Goal: Information Seeking & Learning: Learn about a topic

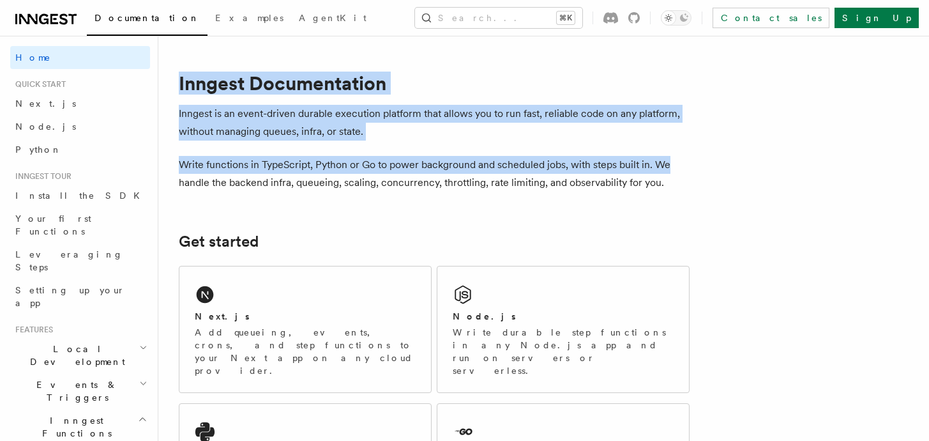
drag, startPoint x: 174, startPoint y: 82, endPoint x: 691, endPoint y: 169, distance: 524.4
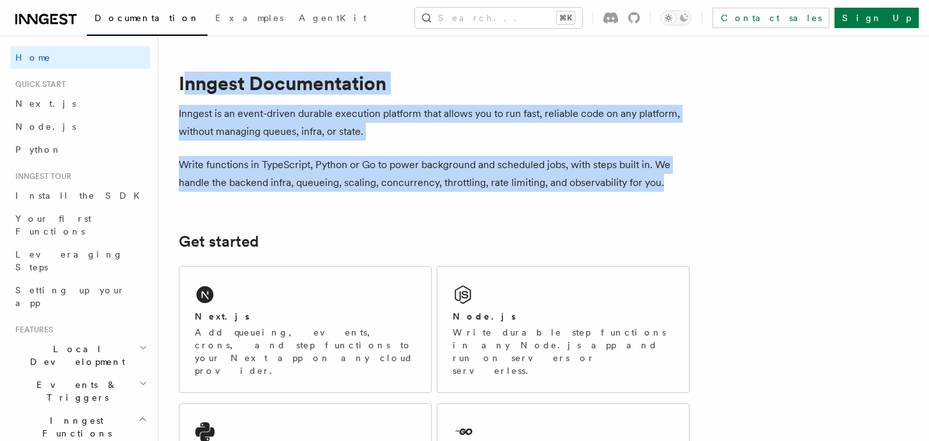
drag, startPoint x: 682, startPoint y: 180, endPoint x: 181, endPoint y: 97, distance: 507.5
drag, startPoint x: 178, startPoint y: 82, endPoint x: 674, endPoint y: 178, distance: 505.2
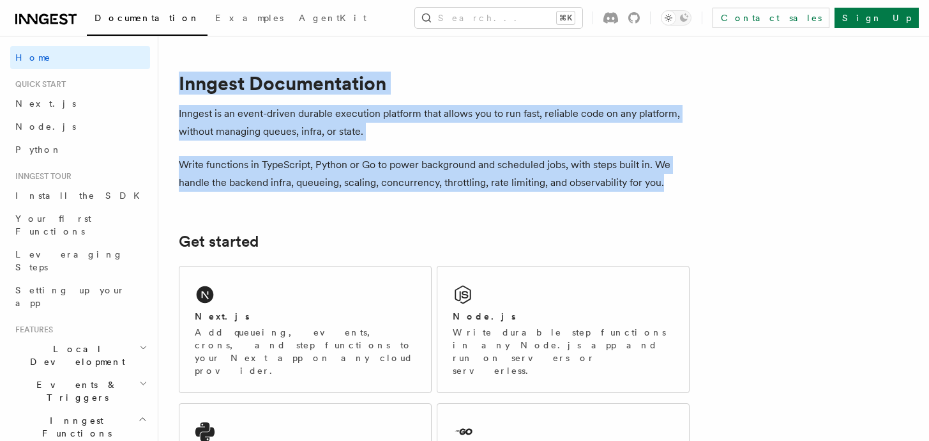
click at [674, 178] on p "Write functions in TypeScript, Python or Go to power background and scheduled j…" at bounding box center [434, 174] width 511 height 36
drag, startPoint x: 674, startPoint y: 178, endPoint x: 184, endPoint y: 89, distance: 497.7
click at [184, 89] on h1 "Inngest Documentation" at bounding box center [434, 83] width 511 height 23
drag, startPoint x: 178, startPoint y: 85, endPoint x: 662, endPoint y: 188, distance: 494.3
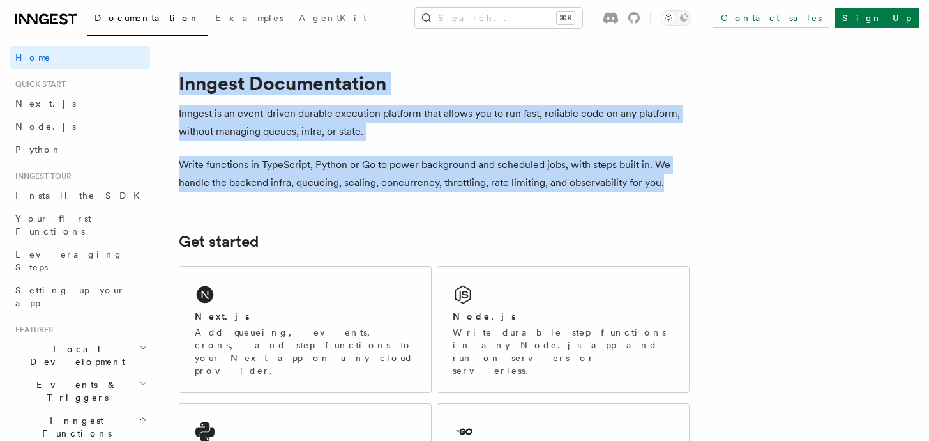
click at [662, 188] on p "Write functions in TypeScript, Python or Go to power background and scheduled j…" at bounding box center [434, 174] width 511 height 36
drag, startPoint x: 673, startPoint y: 186, endPoint x: 179, endPoint y: 83, distance: 504.2
click at [179, 83] on h1 "Inngest Documentation" at bounding box center [434, 83] width 511 height 23
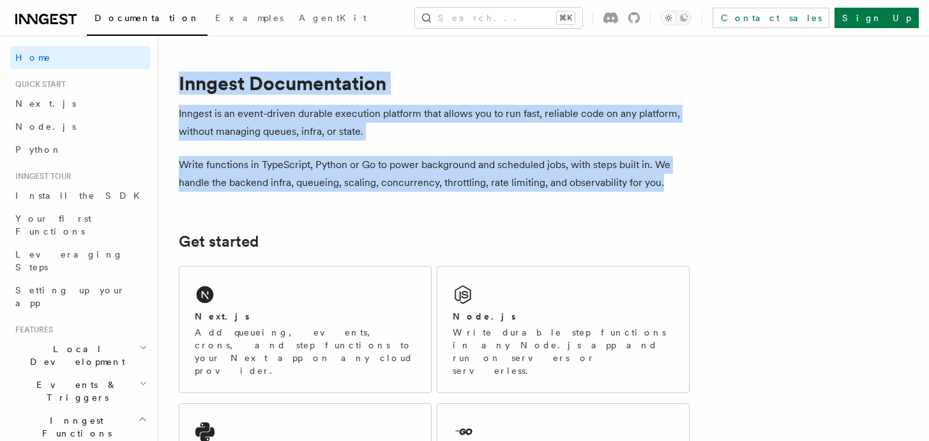
drag, startPoint x: 668, startPoint y: 183, endPoint x: 176, endPoint y: 72, distance: 504.1
drag, startPoint x: 178, startPoint y: 79, endPoint x: 680, endPoint y: 188, distance: 513.5
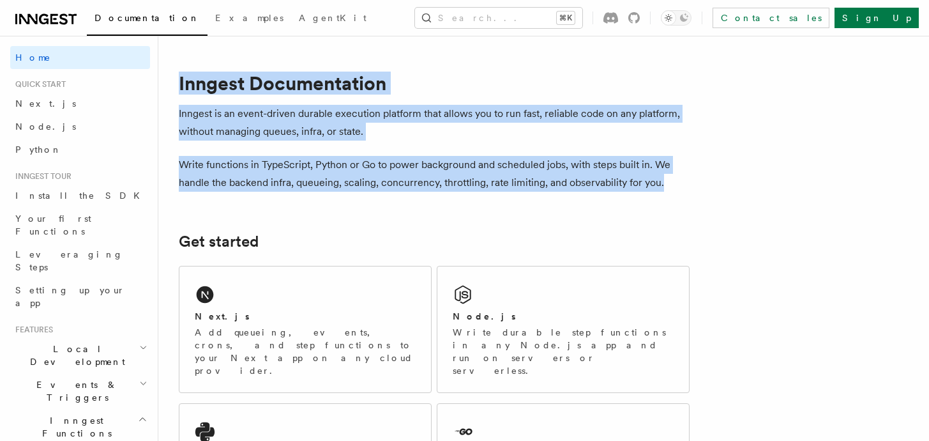
click at [680, 188] on p "Write functions in TypeScript, Python or Go to power background and scheduled j…" at bounding box center [434, 174] width 511 height 36
drag, startPoint x: 680, startPoint y: 188, endPoint x: 174, endPoint y: 83, distance: 516.5
drag, startPoint x: 174, startPoint y: 83, endPoint x: 685, endPoint y: 178, distance: 519.5
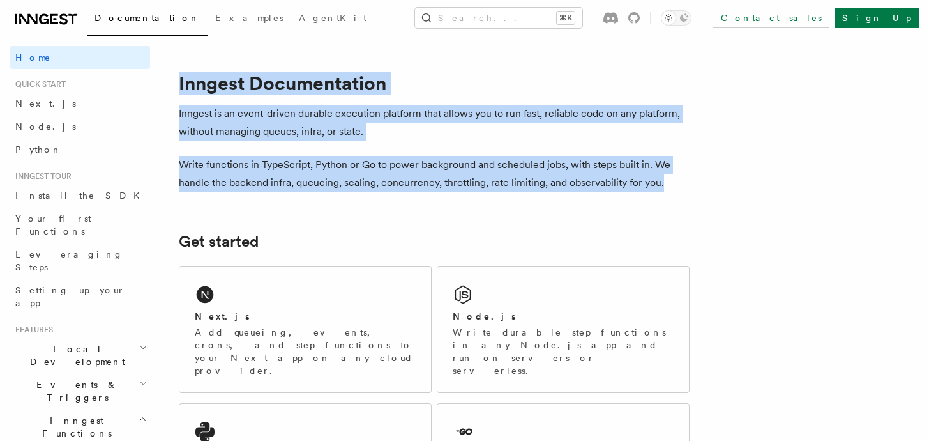
click at [685, 178] on p "Write functions in TypeScript, Python or Go to power background and scheduled j…" at bounding box center [434, 174] width 511 height 36
drag, startPoint x: 685, startPoint y: 178, endPoint x: 171, endPoint y: 78, distance: 523.6
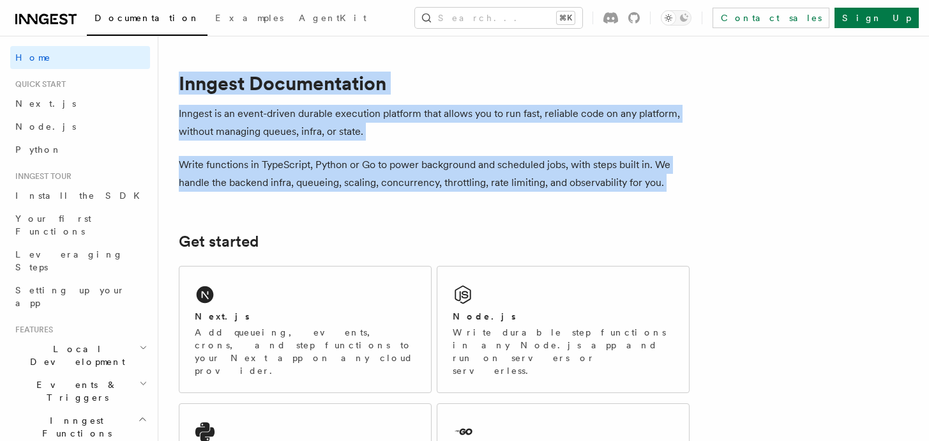
drag, startPoint x: 171, startPoint y: 78, endPoint x: 682, endPoint y: 186, distance: 522.1
click at [682, 186] on p "Write functions in TypeScript, Python or Go to power background and scheduled j…" at bounding box center [434, 174] width 511 height 36
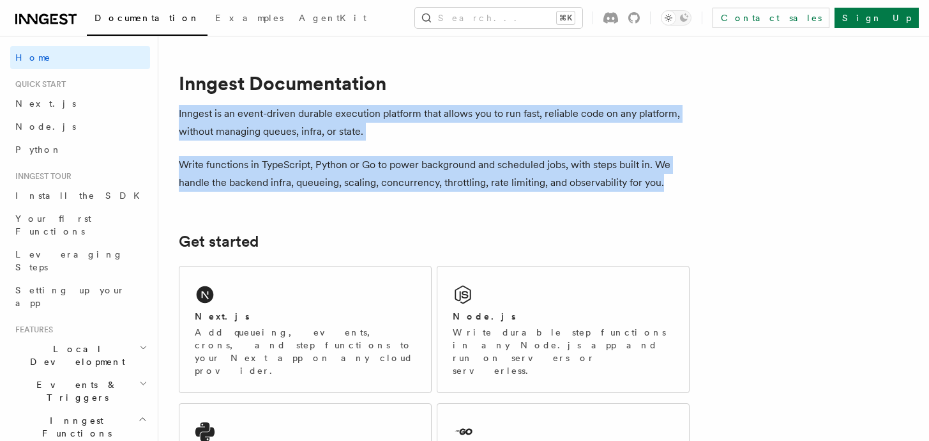
drag, startPoint x: 169, startPoint y: 109, endPoint x: 666, endPoint y: 179, distance: 501.7
click at [666, 179] on p "Write functions in TypeScript, Python or Go to power background and scheduled j…" at bounding box center [434, 174] width 511 height 36
drag, startPoint x: 674, startPoint y: 179, endPoint x: 178, endPoint y: 106, distance: 500.8
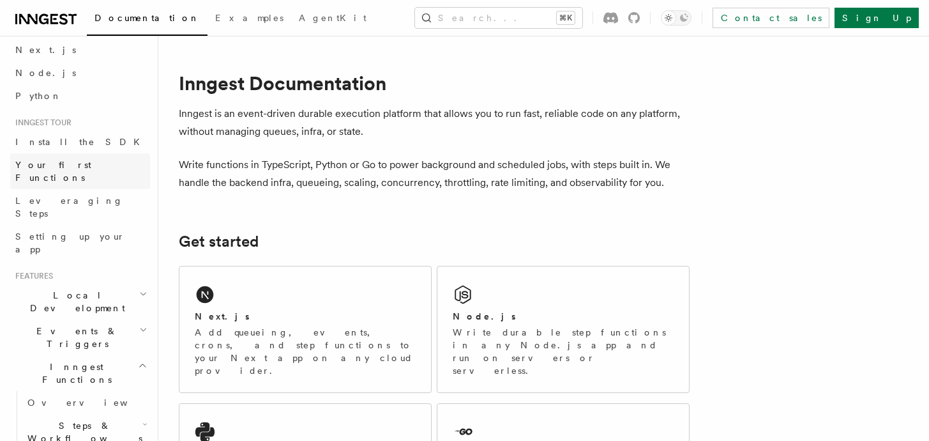
scroll to position [59, 0]
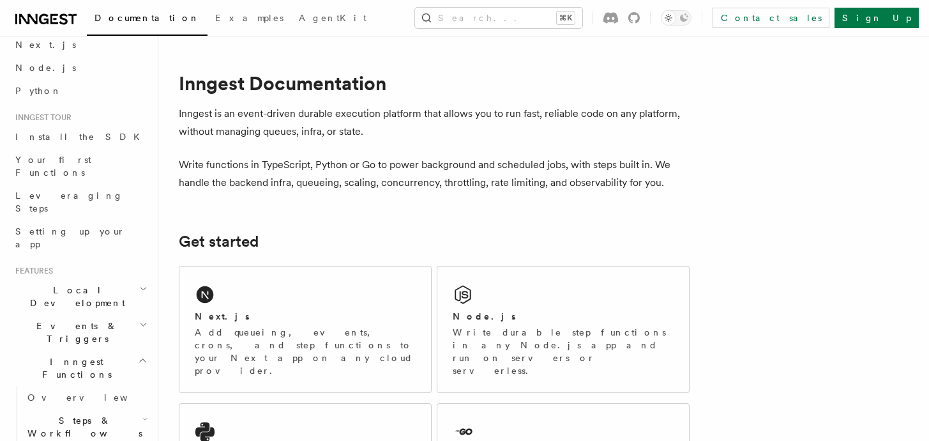
click at [77, 314] on h2 "Events & Triggers" at bounding box center [80, 332] width 140 height 36
click at [123, 278] on h2 "Local Development" at bounding box center [80, 296] width 140 height 36
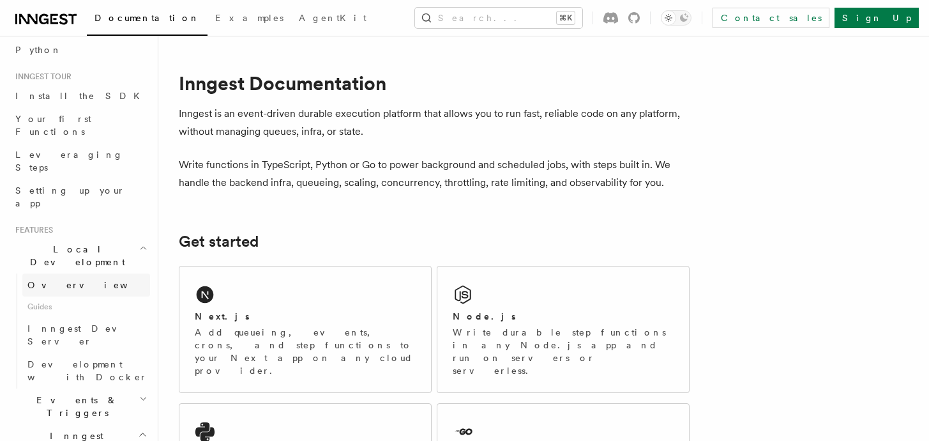
click at [61, 273] on link "Overview" at bounding box center [86, 284] width 128 height 23
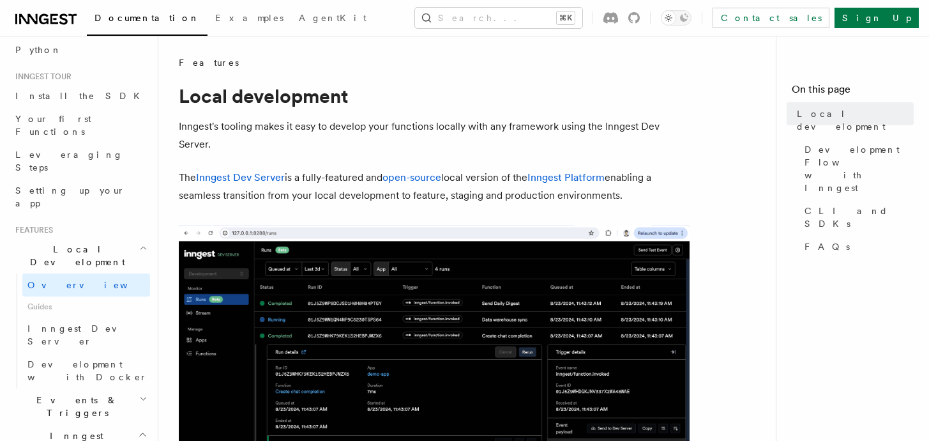
drag, startPoint x: 174, startPoint y: 95, endPoint x: 627, endPoint y: 201, distance: 465.1
click at [627, 201] on p "The Inngest Dev Server is a fully-featured and open-source local version of the…" at bounding box center [434, 187] width 511 height 36
drag, startPoint x: 644, startPoint y: 201, endPoint x: 188, endPoint y: 93, distance: 469.3
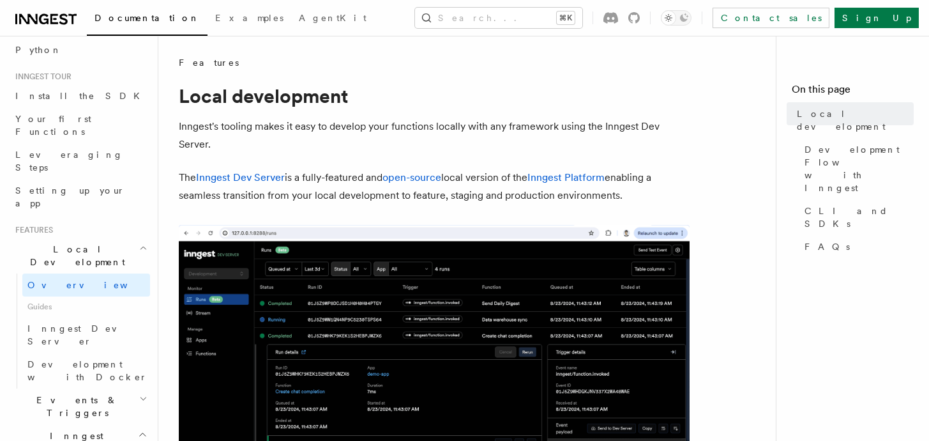
click at [188, 93] on h1 "Local development" at bounding box center [434, 95] width 511 height 23
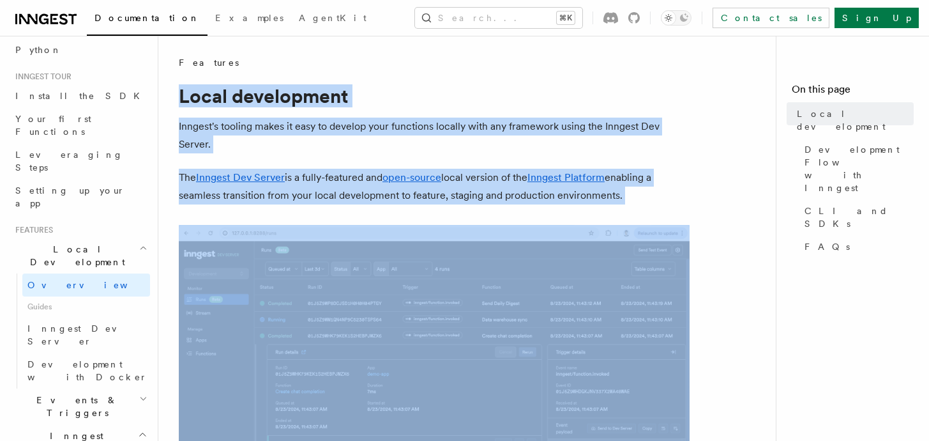
drag, startPoint x: 178, startPoint y: 94, endPoint x: 668, endPoint y: 204, distance: 502.7
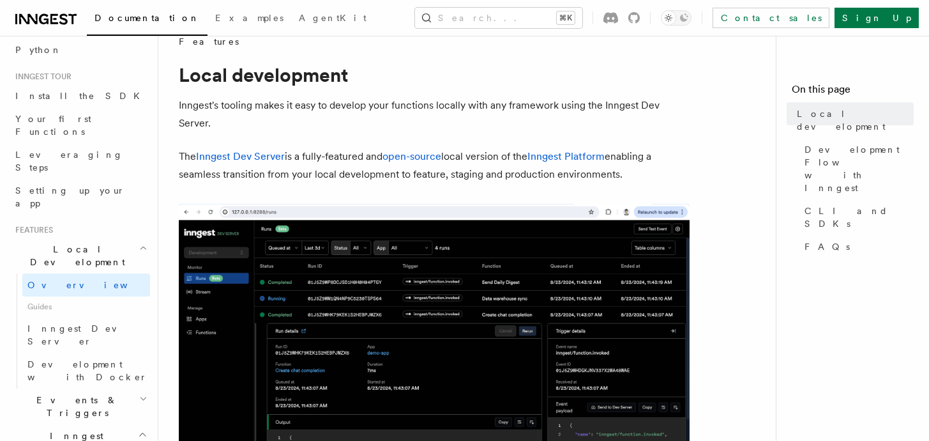
scroll to position [22, 0]
click at [84, 323] on span "Inngest Dev Server" at bounding box center [81, 334] width 109 height 23
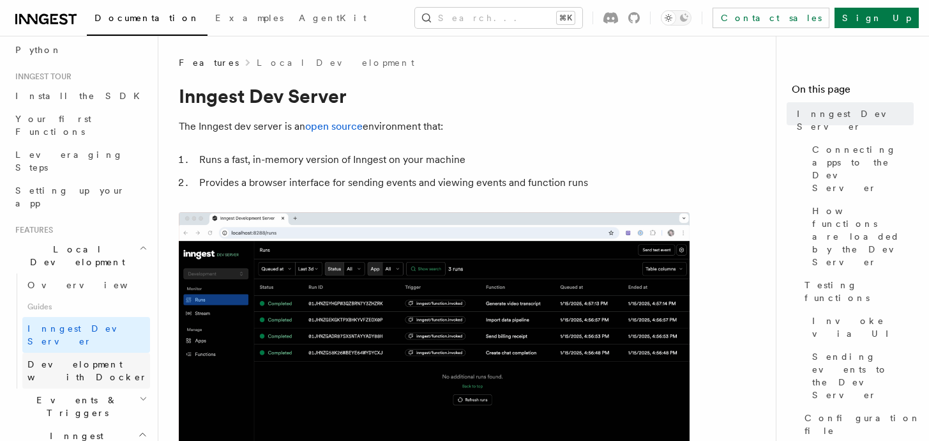
click at [87, 352] on link "Development with Docker" at bounding box center [86, 370] width 128 height 36
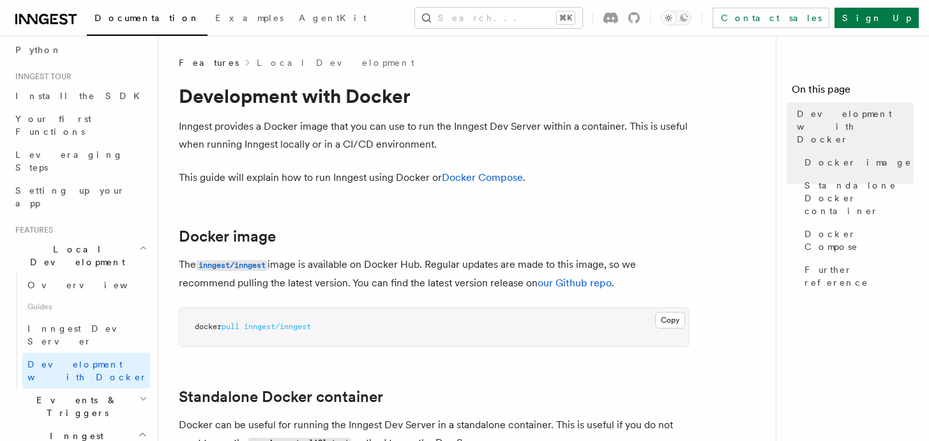
click at [38, 296] on span "Guides" at bounding box center [86, 306] width 128 height 20
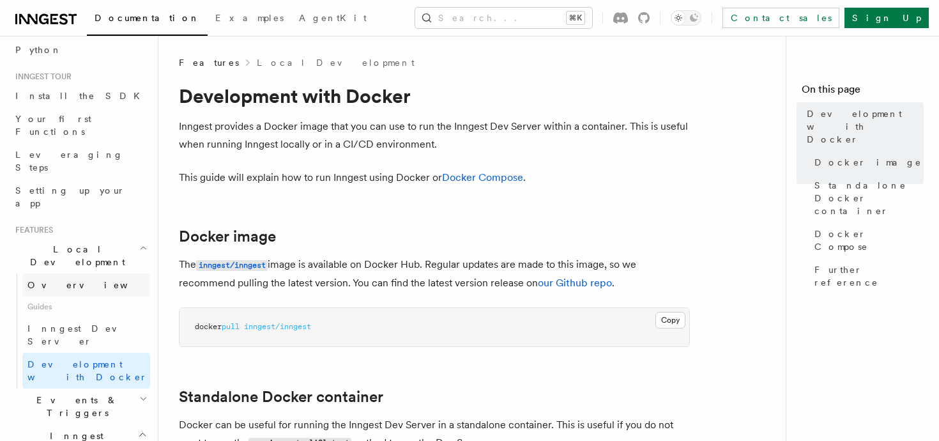
click at [45, 280] on span "Overview" at bounding box center [93, 285] width 132 height 10
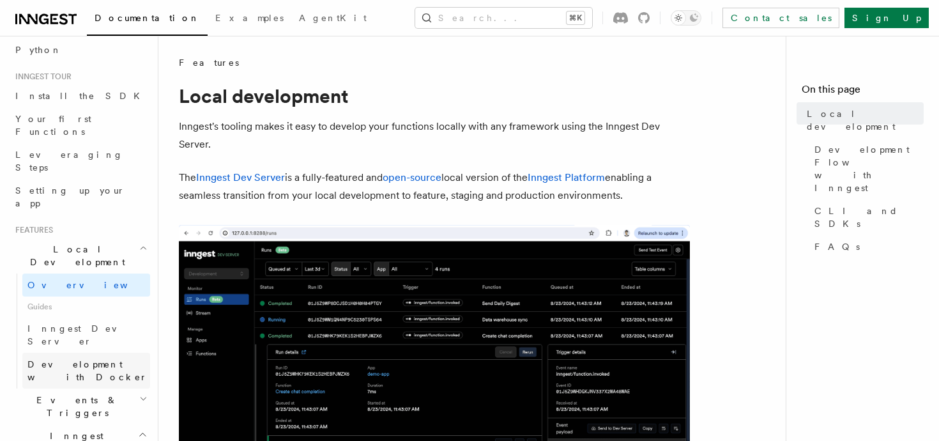
click at [77, 352] on link "Development with Docker" at bounding box center [86, 370] width 128 height 36
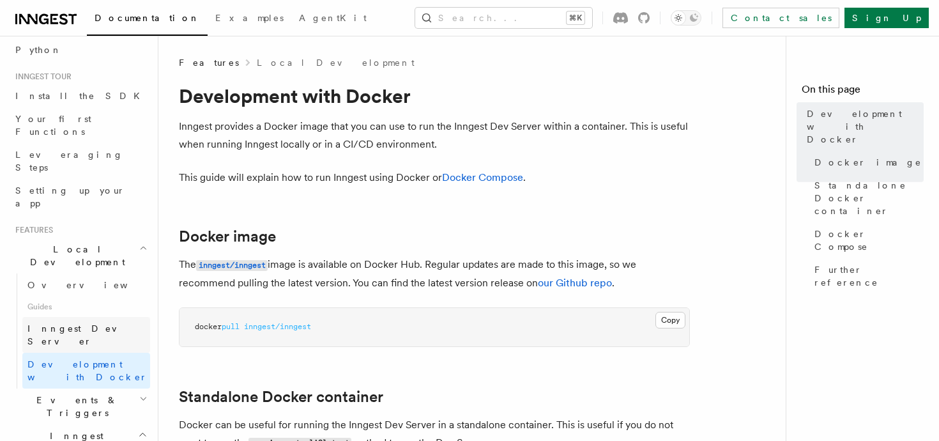
click at [91, 323] on span "Inngest Dev Server" at bounding box center [81, 334] width 109 height 23
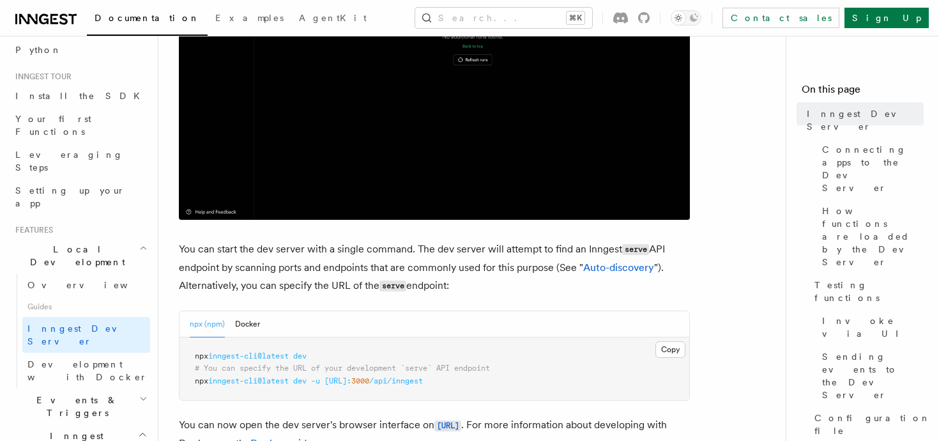
scroll to position [346, 0]
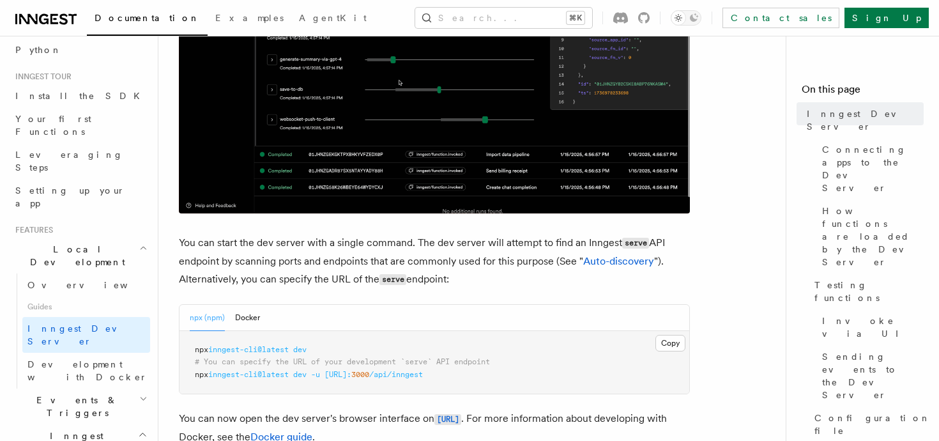
click at [352, 271] on p "You can start the dev server with a single command. The dev server will attempt…" at bounding box center [434, 261] width 511 height 55
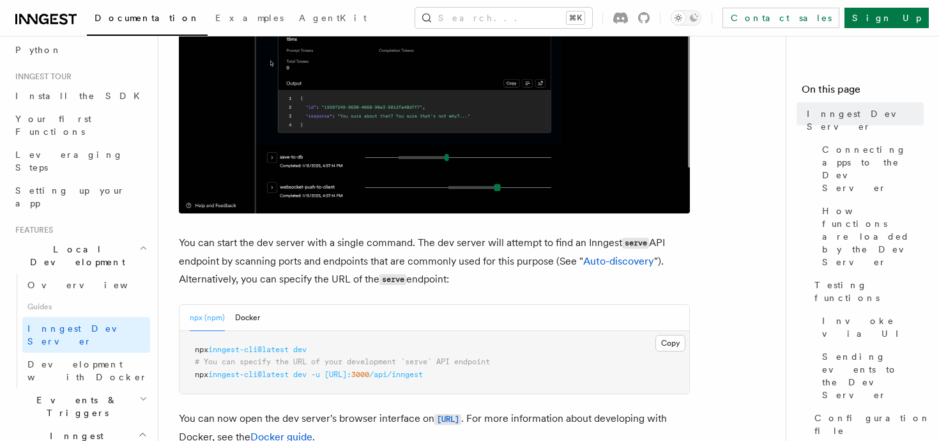
click at [352, 271] on p "You can start the dev server with a single command. The dev server will attempt…" at bounding box center [434, 261] width 511 height 55
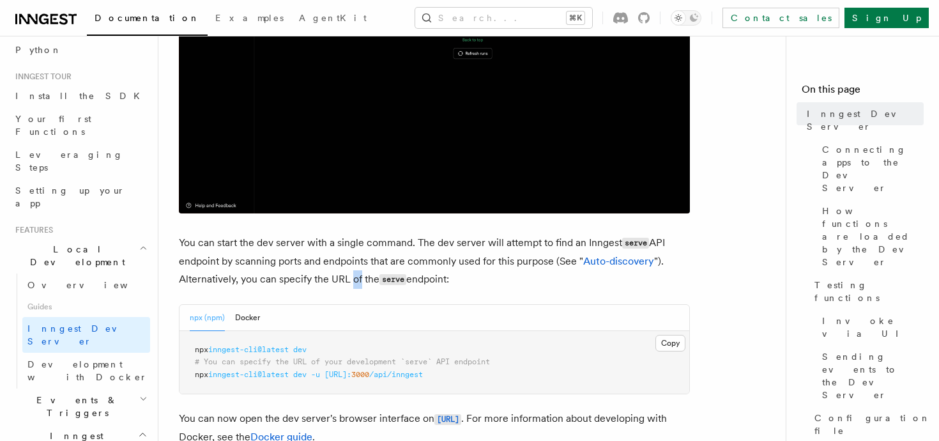
click at [352, 271] on p "You can start the dev server with a single command. The dev server will attempt…" at bounding box center [434, 261] width 511 height 55
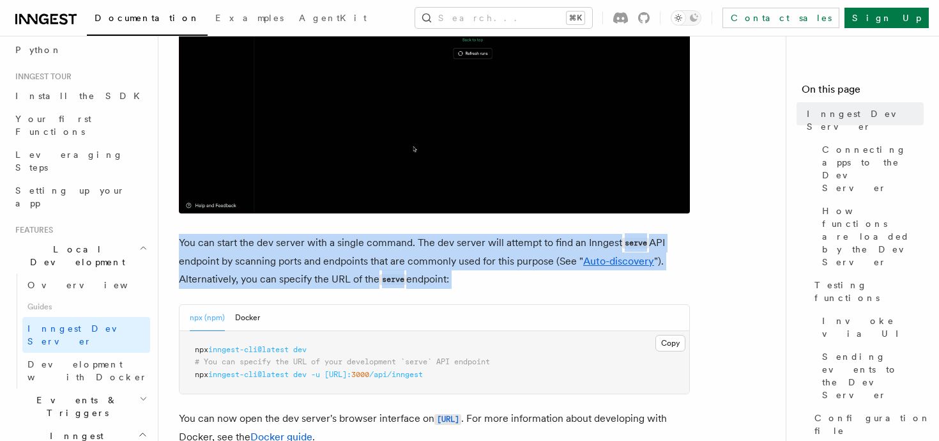
click at [428, 261] on p "You can start the dev server with a single command. The dev server will attempt…" at bounding box center [434, 261] width 511 height 55
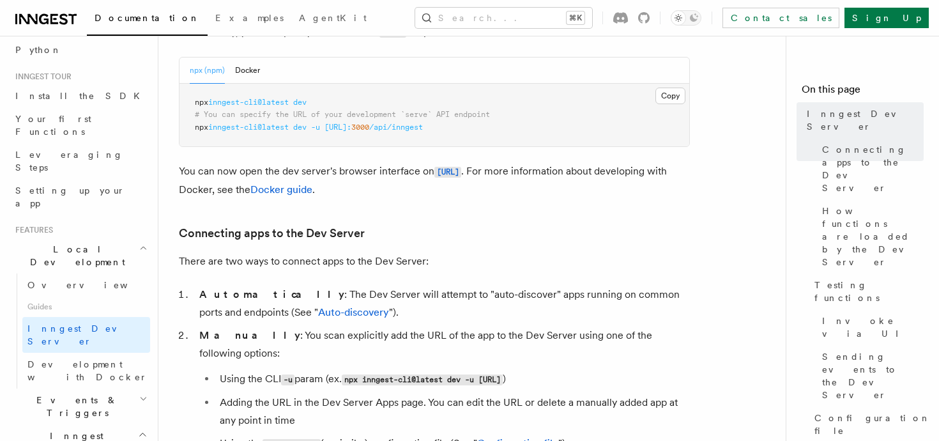
scroll to position [594, 0]
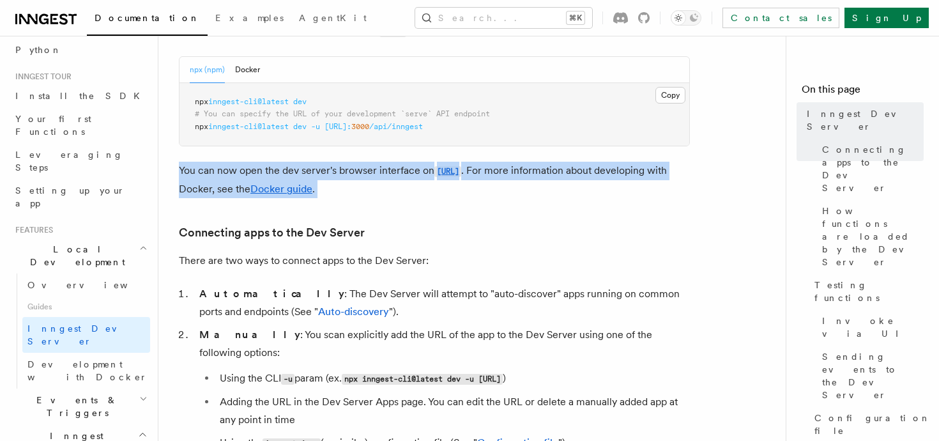
click at [234, 174] on p "You can now open the dev server's browser interface on http://localhost:8288 . …" at bounding box center [434, 180] width 511 height 36
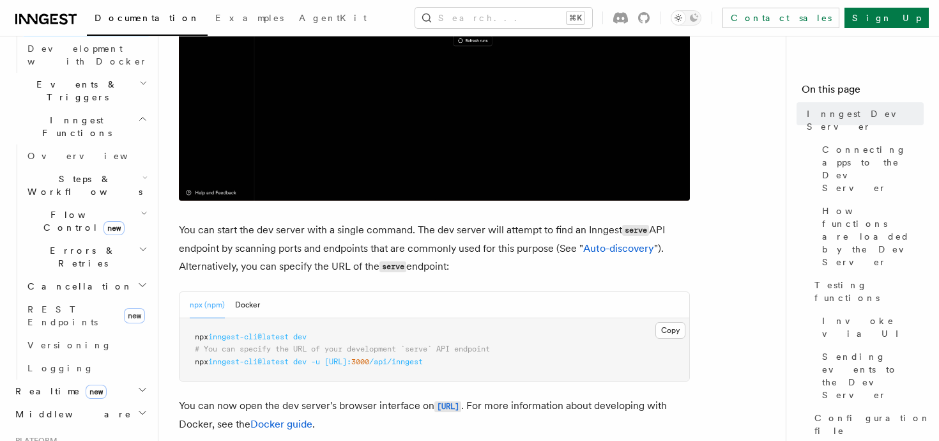
scroll to position [390, 0]
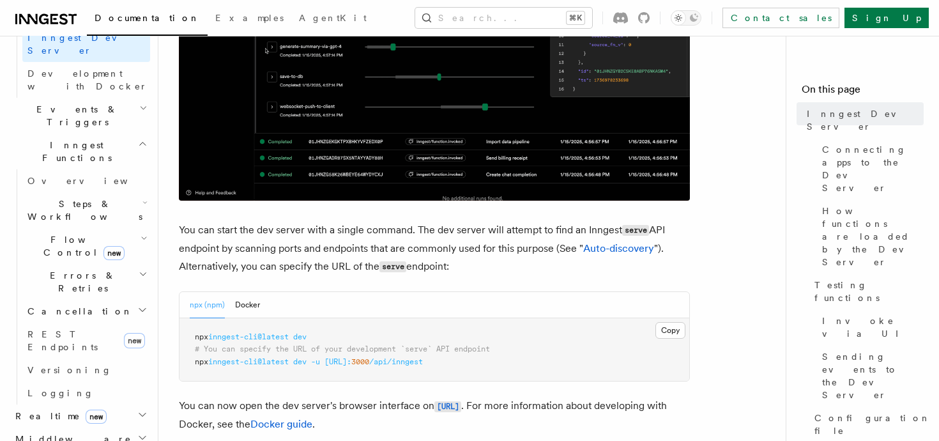
click at [100, 404] on h2 "Realtime new" at bounding box center [80, 415] width 140 height 23
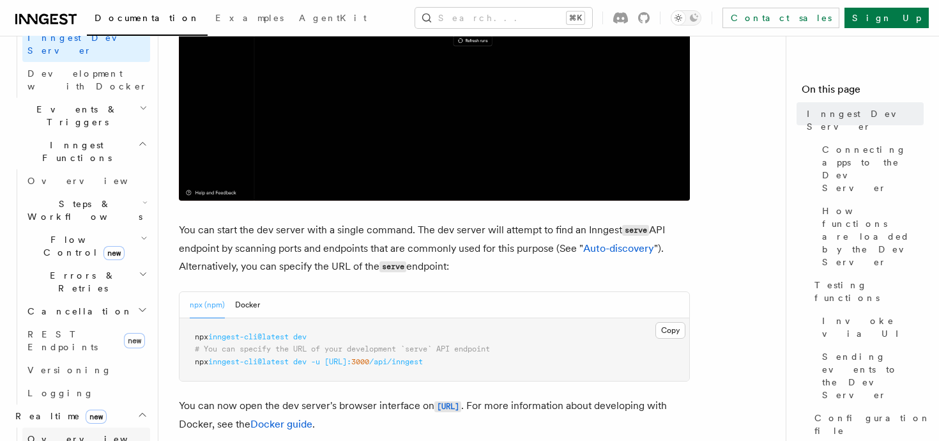
click at [65, 434] on span "Overview" at bounding box center [93, 439] width 132 height 10
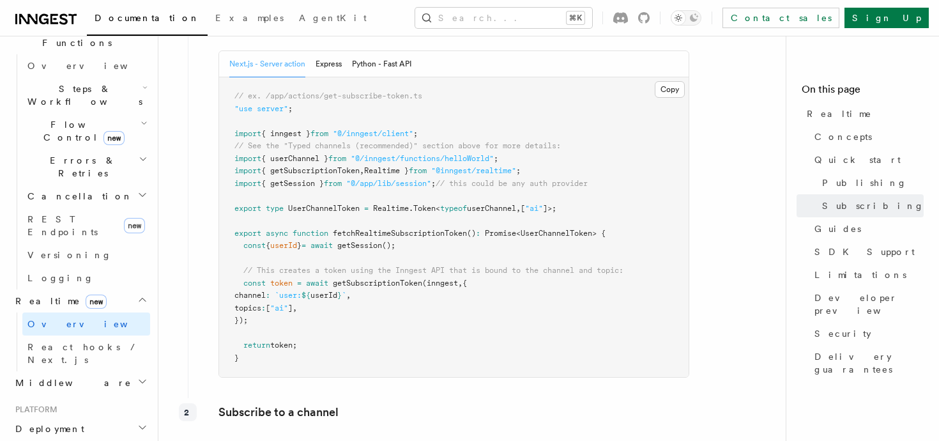
scroll to position [1582, 0]
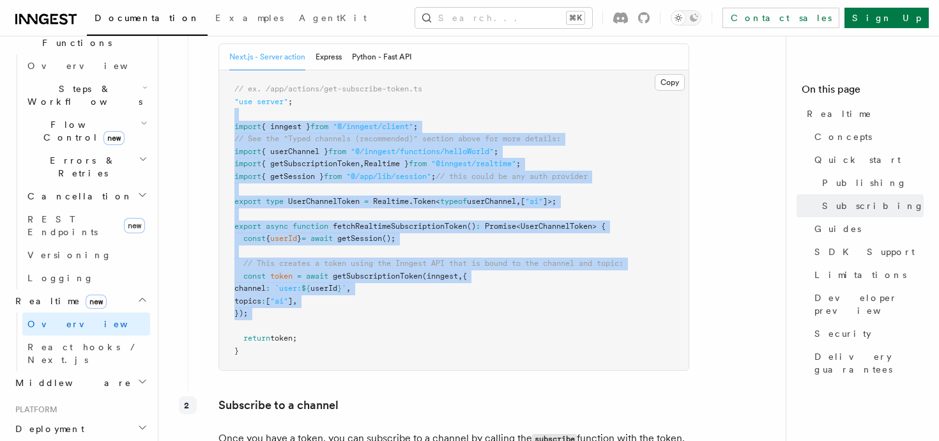
drag, startPoint x: 238, startPoint y: 114, endPoint x: 300, endPoint y: 327, distance: 222.1
click at [300, 327] on pre "// ex. /app/actions/get-subscribe-token.ts "use server" ; import { inngest } fr…" at bounding box center [453, 219] width 469 height 299
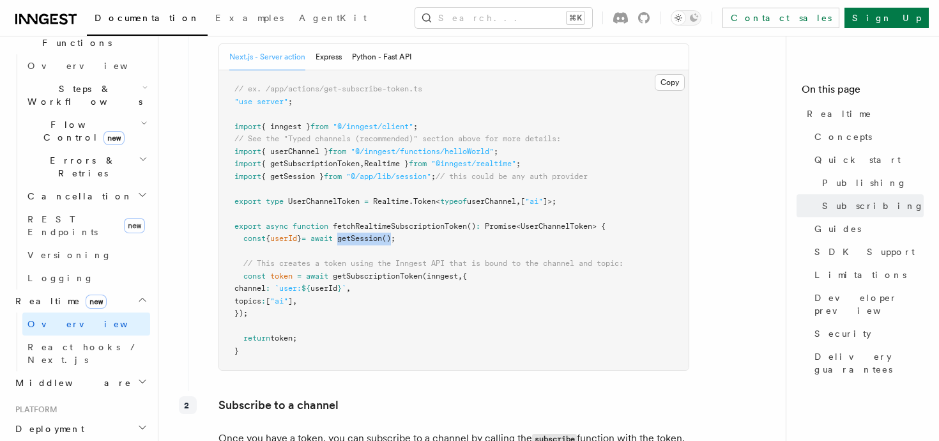
drag, startPoint x: 356, startPoint y: 242, endPoint x: 413, endPoint y: 243, distance: 56.8
click at [395, 243] on span "const { userId } = await getSession ();" at bounding box center [314, 238] width 161 height 9
click at [395, 243] on span "();" at bounding box center [388, 238] width 13 height 9
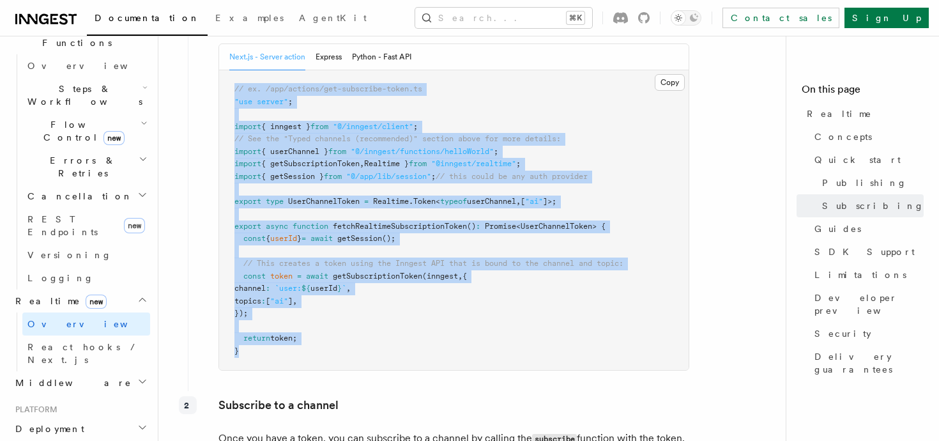
drag, startPoint x: 299, startPoint y: 361, endPoint x: 211, endPoint y: 94, distance: 281.1
click at [211, 94] on div "Create a subscription token Subscription tokens are required to securely establ…" at bounding box center [439, 119] width 502 height 534
copy code "// ex. /app/actions/get-subscribe-token.ts "use server" ; import { inngest } fr…"
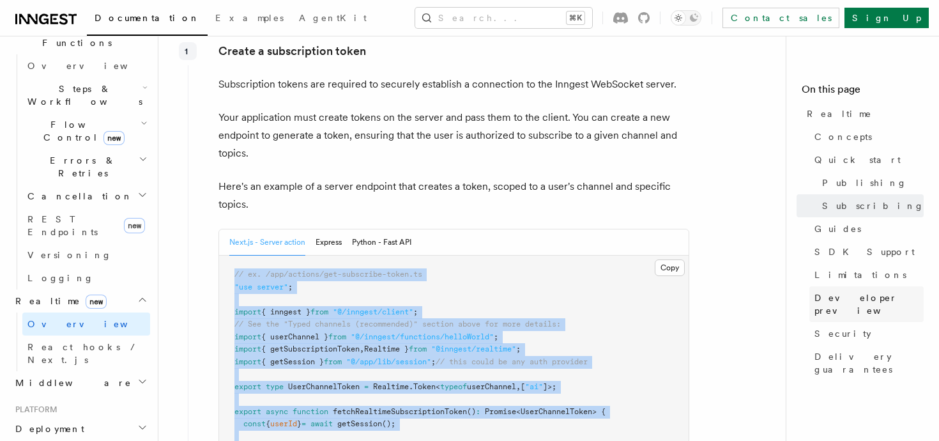
scroll to position [1282, 0]
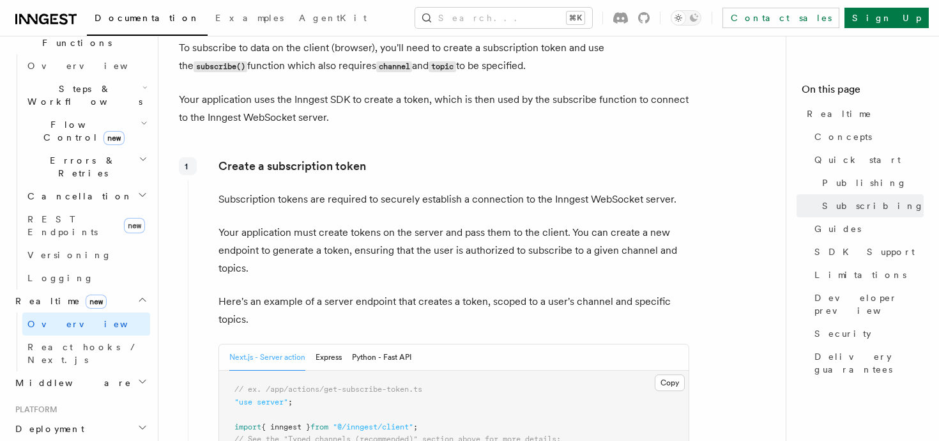
click at [351, 207] on p "Subscription tokens are required to securely establish a connection to the Inng…" at bounding box center [453, 199] width 471 height 18
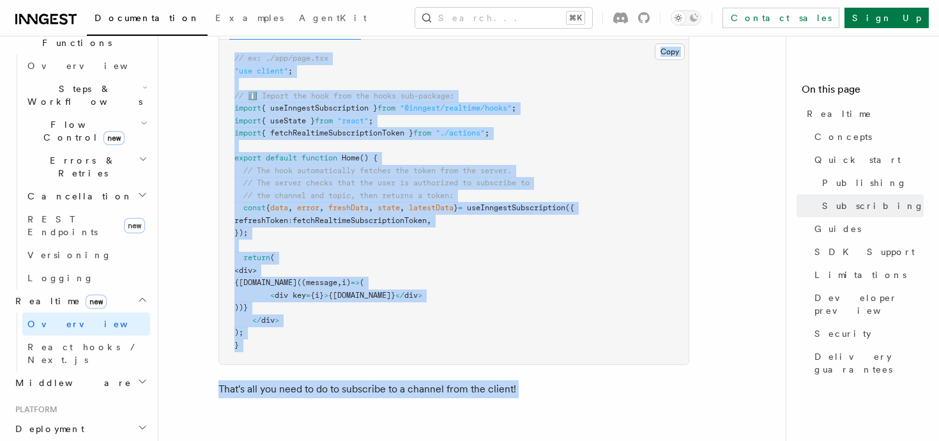
scroll to position [2177, 0]
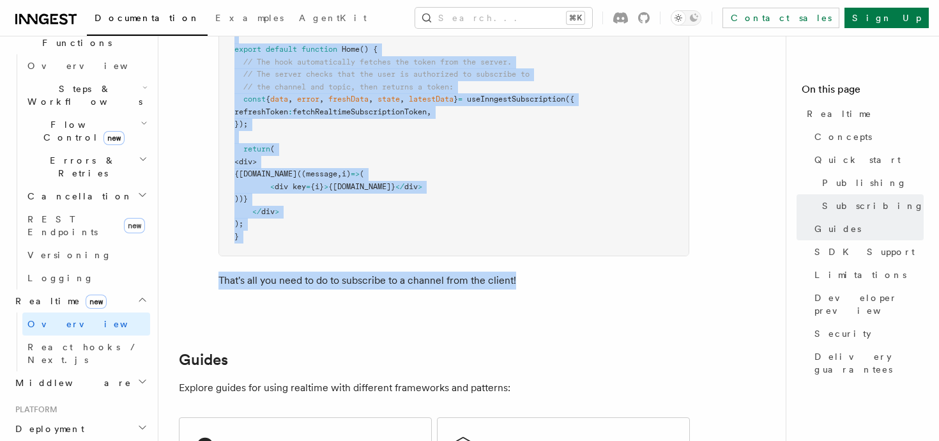
drag, startPoint x: 180, startPoint y: 139, endPoint x: 549, endPoint y: 285, distance: 397.0
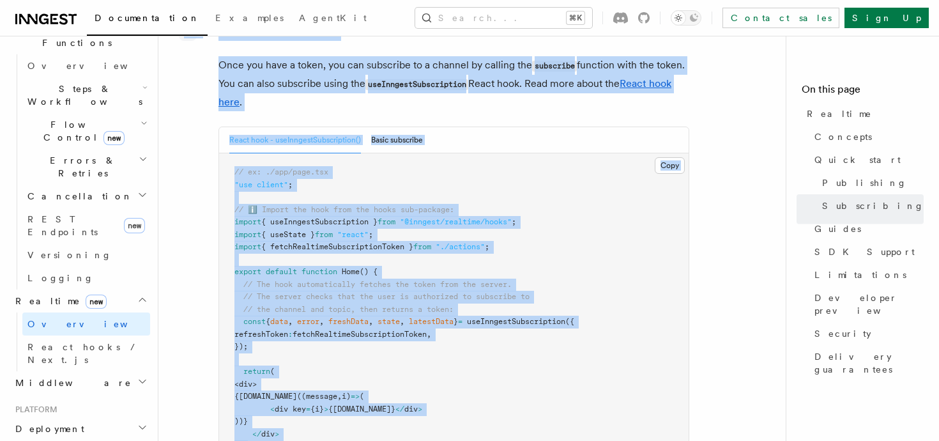
scroll to position [1951, 0]
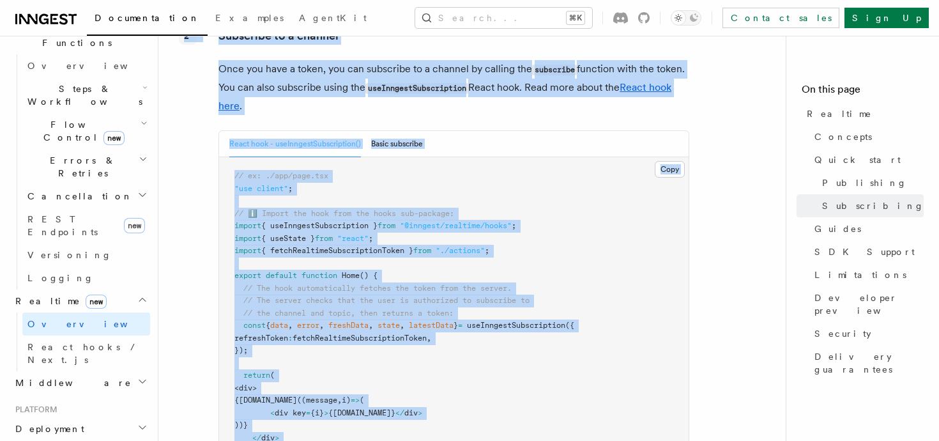
copy article "To subscribe to data on the client (browser), you'll need to create a subscript…"
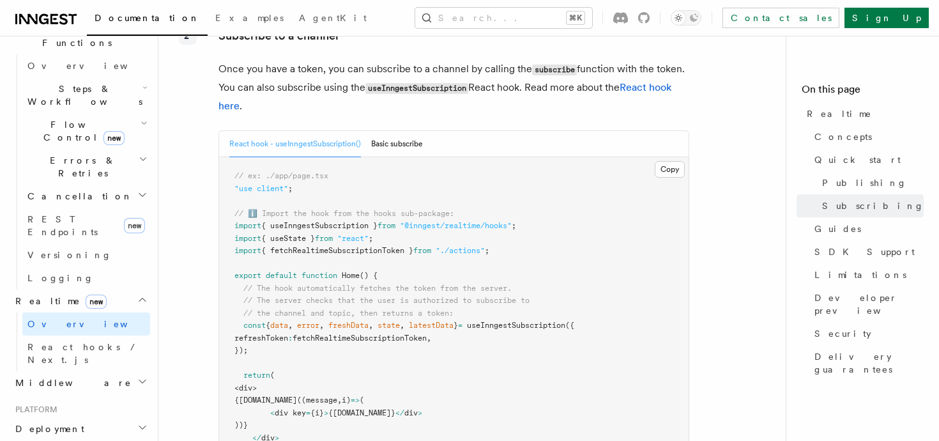
click at [354, 239] on span ""react"" at bounding box center [352, 238] width 31 height 9
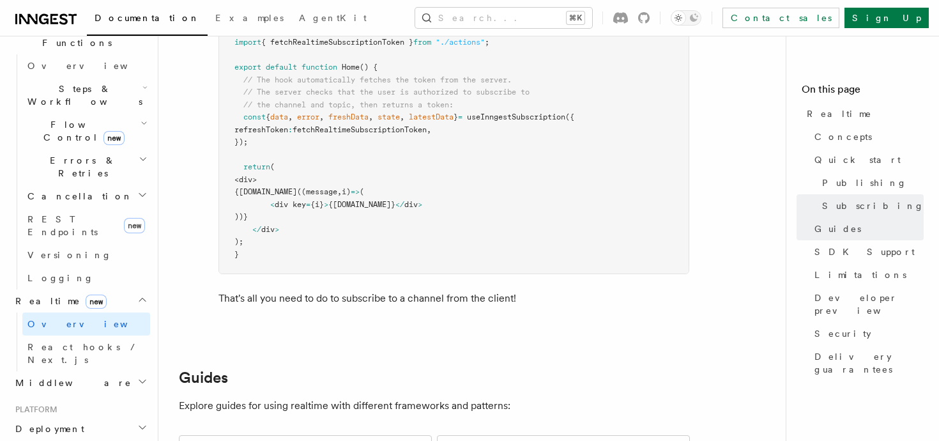
scroll to position [2163, 0]
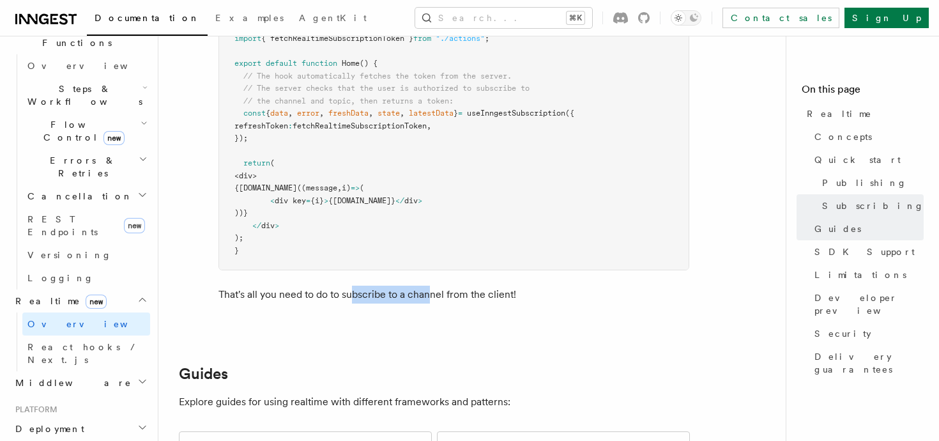
drag, startPoint x: 351, startPoint y: 293, endPoint x: 440, endPoint y: 294, distance: 89.4
click at [440, 294] on p "That's all you need to do to subscribe to a channel from the client!" at bounding box center [453, 294] width 471 height 18
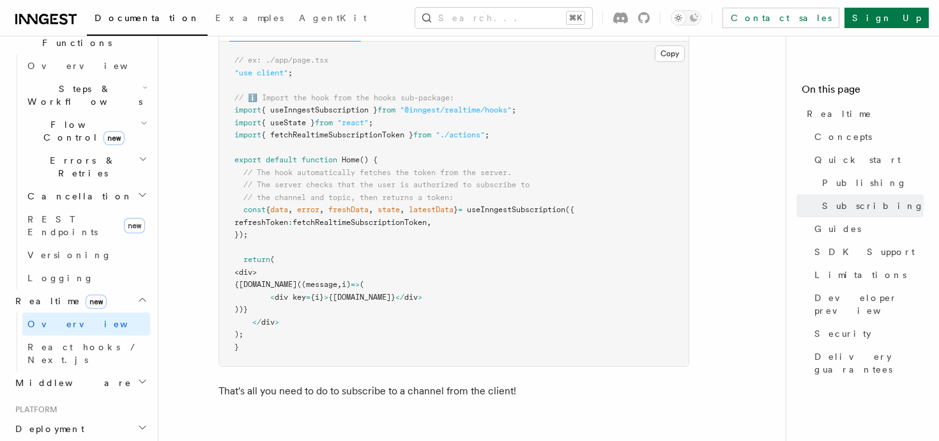
scroll to position [2069, 0]
drag, startPoint x: 289, startPoint y: 287, endPoint x: 407, endPoint y: 337, distance: 127.4
click at [407, 337] on pre "// ex: ./app/page.tsx "use client" ; // ℹ️ Import the hook from the hooks sub-p…" at bounding box center [453, 202] width 469 height 324
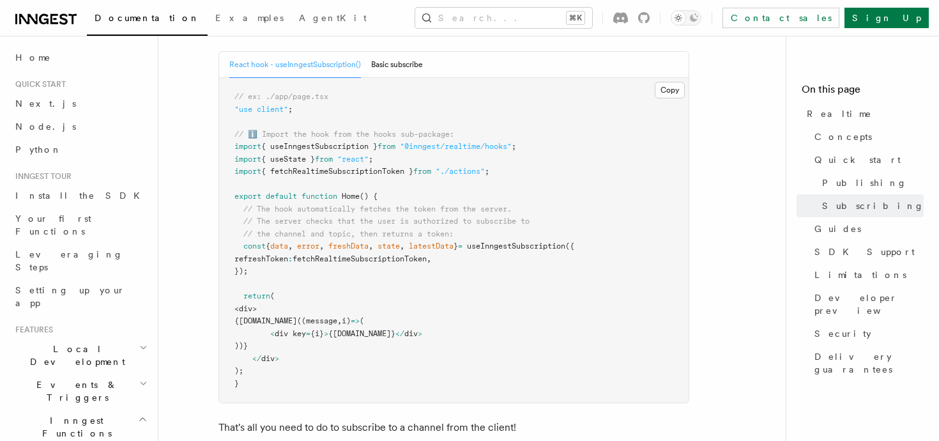
scroll to position [2057, 0]
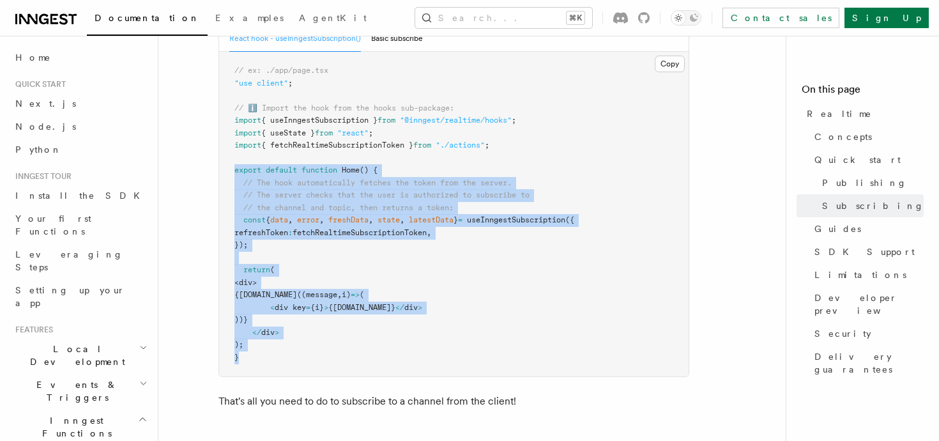
drag, startPoint x: 232, startPoint y: 168, endPoint x: 296, endPoint y: 366, distance: 208.0
click at [297, 367] on pre "// ex: ./app/page.tsx "use client" ; // ℹ️ Import the hook from the hooks sub-p…" at bounding box center [453, 214] width 469 height 324
click at [296, 366] on pre "// ex: ./app/page.tsx "use client" ; // ℹ️ Import the hook from the hooks sub-p…" at bounding box center [453, 214] width 469 height 324
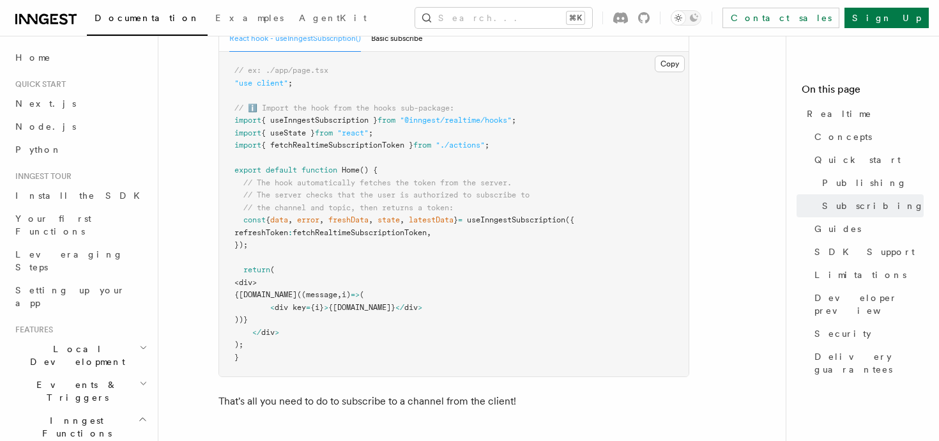
click at [296, 366] on pre "// ex: ./app/page.tsx "use client" ; // ℹ️ Import the hook from the hooks sub-p…" at bounding box center [453, 214] width 469 height 324
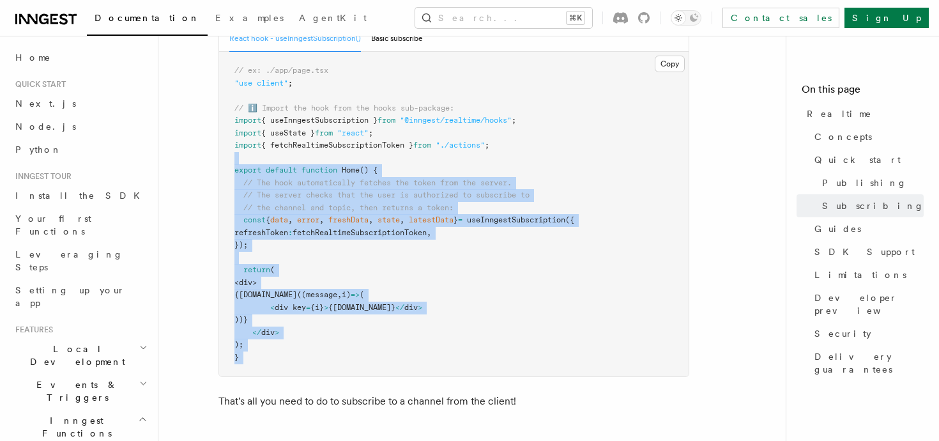
drag, startPoint x: 296, startPoint y: 366, endPoint x: 232, endPoint y: 164, distance: 211.6
click at [232, 164] on pre "// ex: ./app/page.tsx "use client" ; // ℹ️ Import the hook from the hooks sub-p…" at bounding box center [453, 214] width 469 height 324
drag, startPoint x: 232, startPoint y: 164, endPoint x: 259, endPoint y: 358, distance: 196.0
click at [259, 358] on pre "// ex: ./app/page.tsx "use client" ; // ℹ️ Import the hook from the hooks sub-p…" at bounding box center [453, 214] width 469 height 324
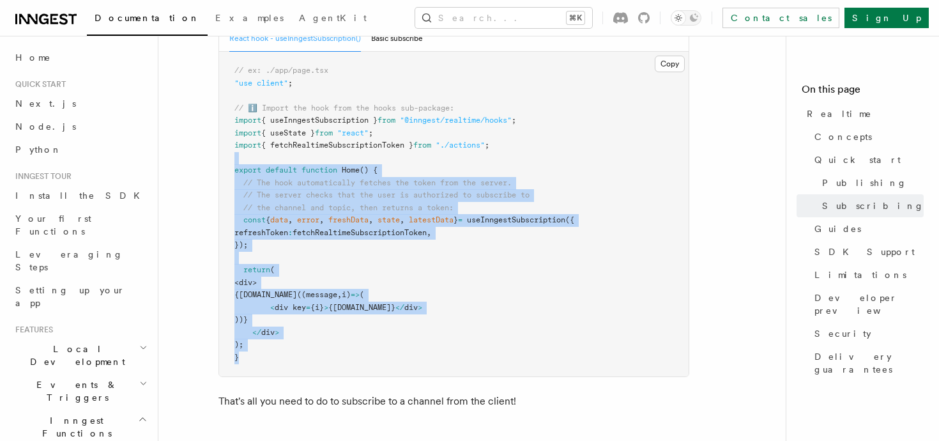
click at [259, 358] on pre "// ex: ./app/page.tsx "use client" ; // ℹ️ Import the hook from the hooks sub-p…" at bounding box center [453, 214] width 469 height 324
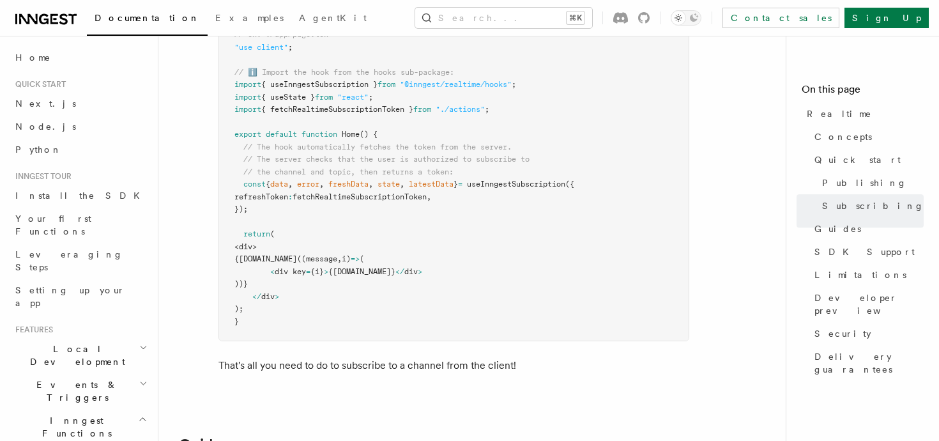
scroll to position [2092, 0]
click at [391, 266] on pre "// ex: ./app/page.tsx "use client" ; // ℹ️ Import the hook from the hooks sub-p…" at bounding box center [453, 179] width 469 height 324
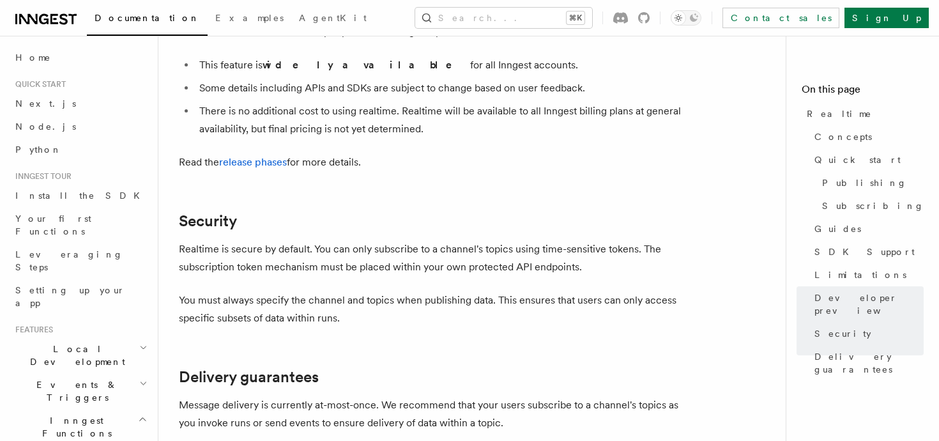
scroll to position [3194, 0]
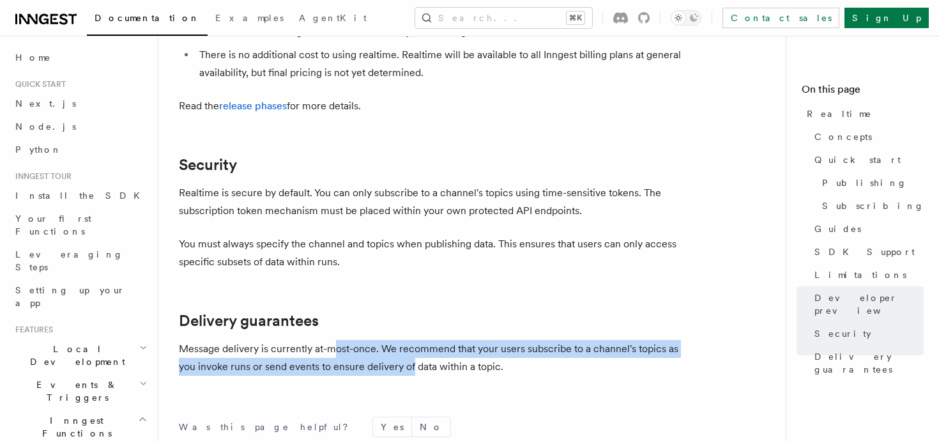
drag, startPoint x: 333, startPoint y: 316, endPoint x: 446, endPoint y: 341, distance: 116.4
click at [444, 340] on p "Message delivery is currently at-most-once. We recommend that your users subscr…" at bounding box center [434, 358] width 511 height 36
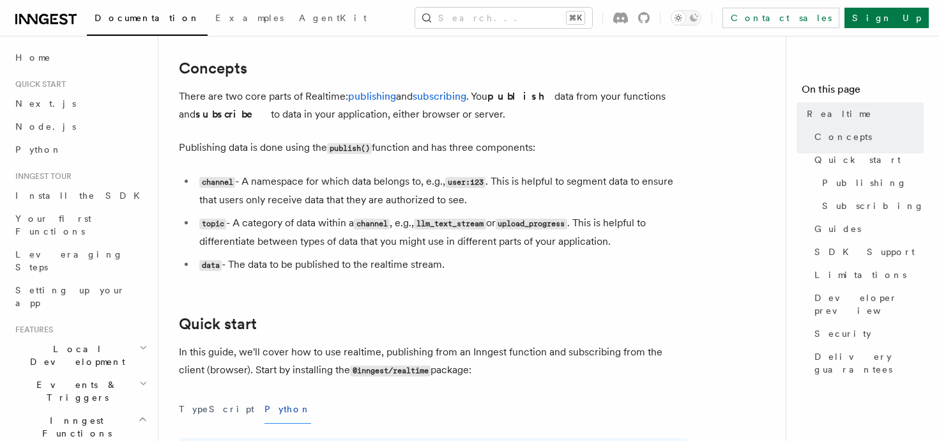
scroll to position [322, 0]
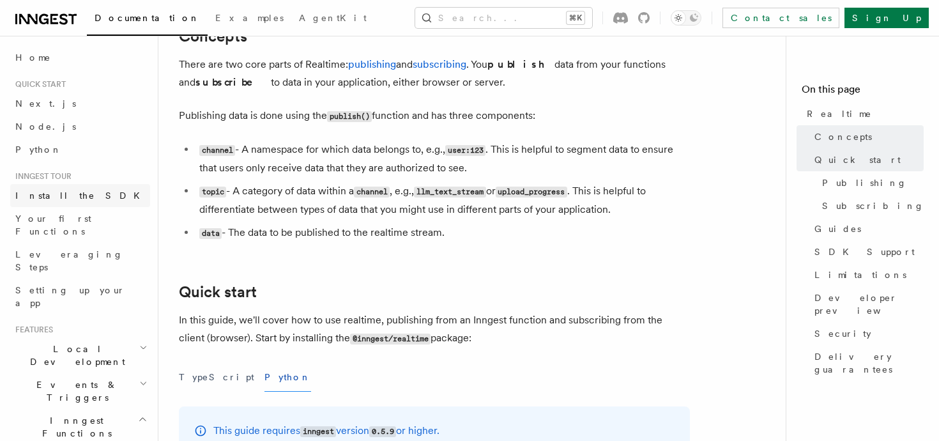
click at [84, 194] on link "Install the SDK" at bounding box center [80, 195] width 140 height 23
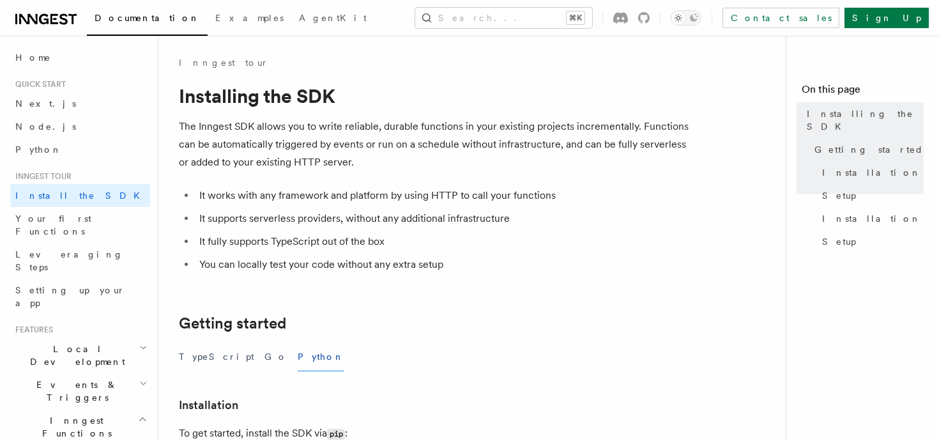
click at [80, 378] on span "Events & Triggers" at bounding box center [74, 391] width 129 height 26
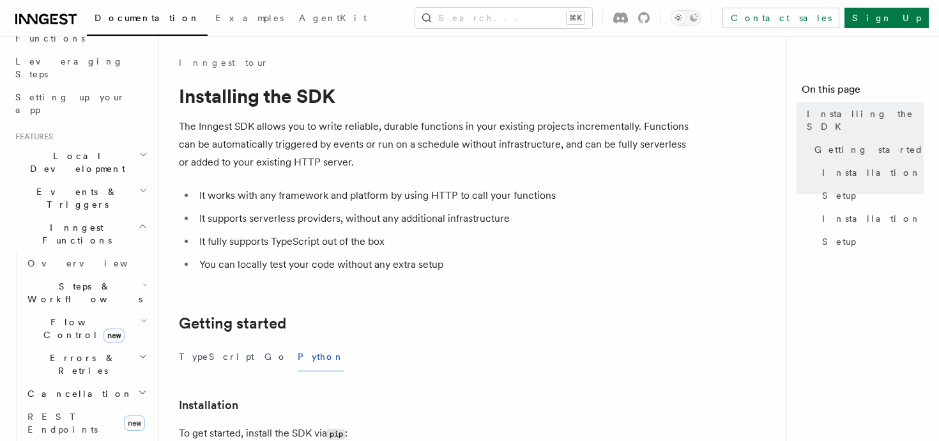
scroll to position [279, 0]
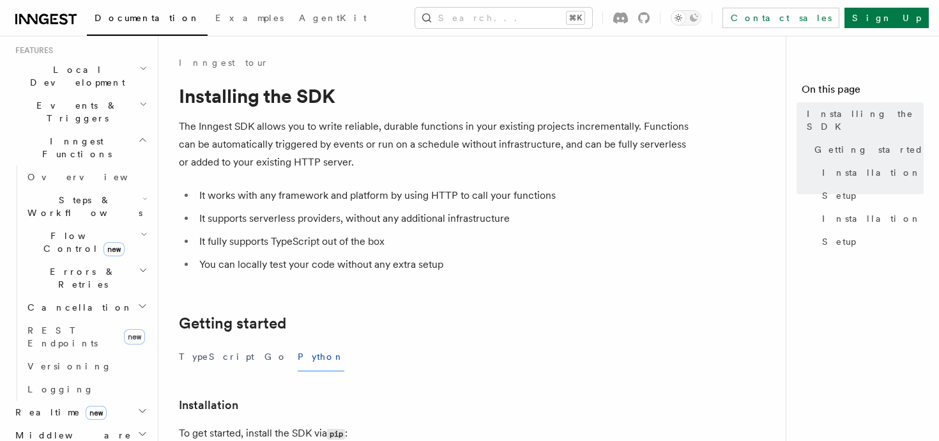
click at [86, 405] on span "new" at bounding box center [96, 412] width 21 height 14
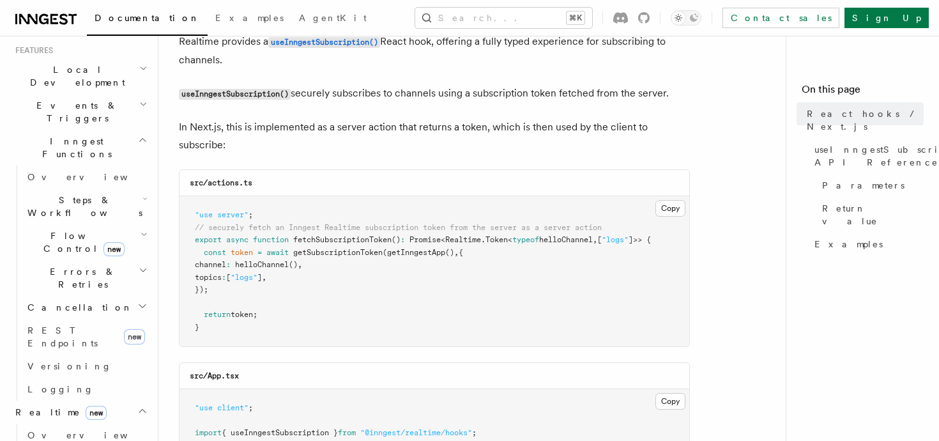
scroll to position [394, 0]
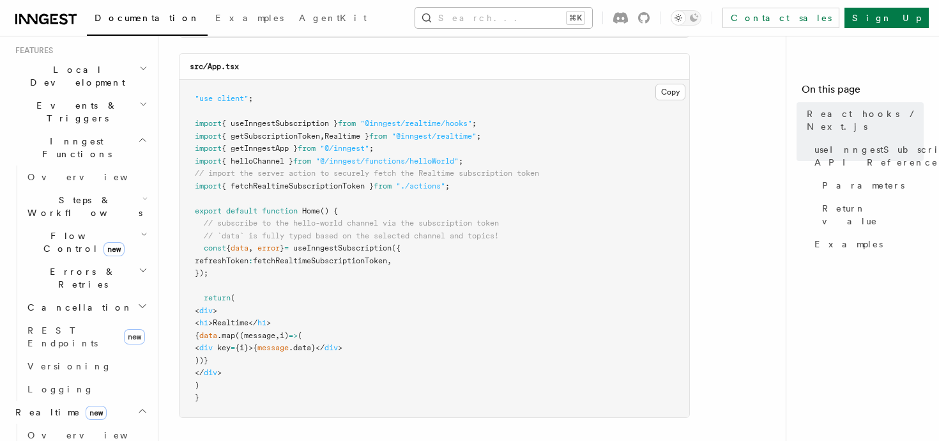
click at [538, 20] on button "Search... ⌘K" at bounding box center [503, 18] width 177 height 20
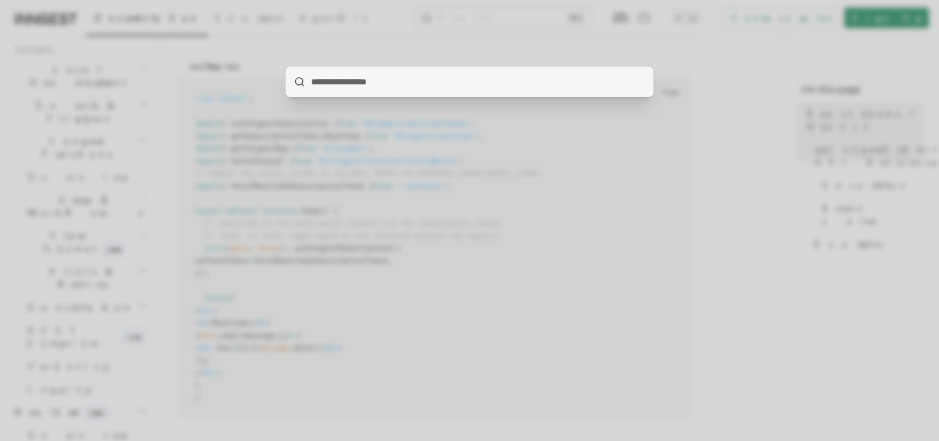
click at [477, 215] on div at bounding box center [469, 220] width 939 height 441
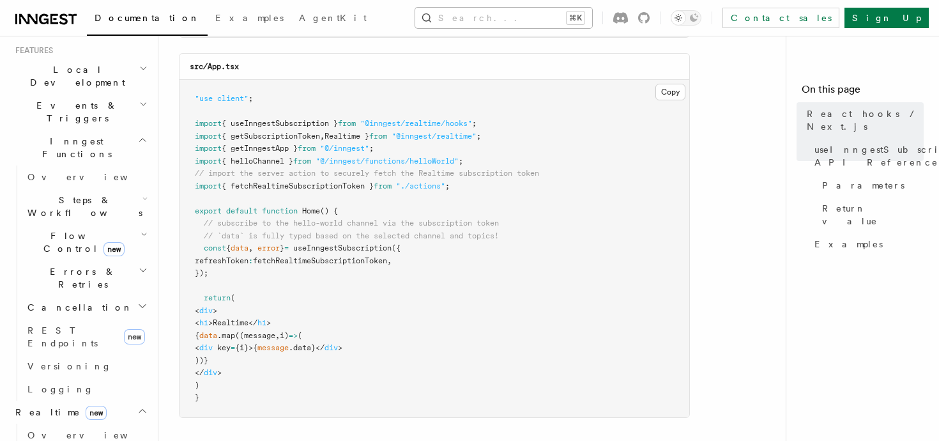
click at [584, 18] on kbd "⌘K" at bounding box center [575, 17] width 18 height 13
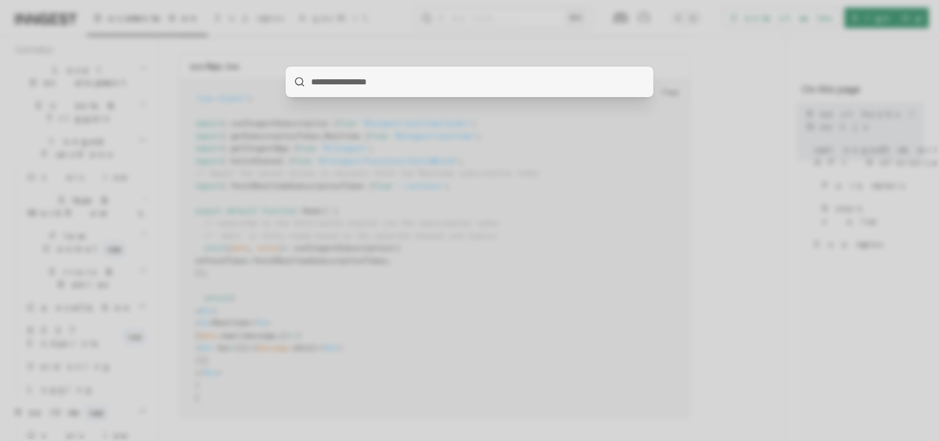
click at [625, 257] on div at bounding box center [469, 220] width 939 height 441
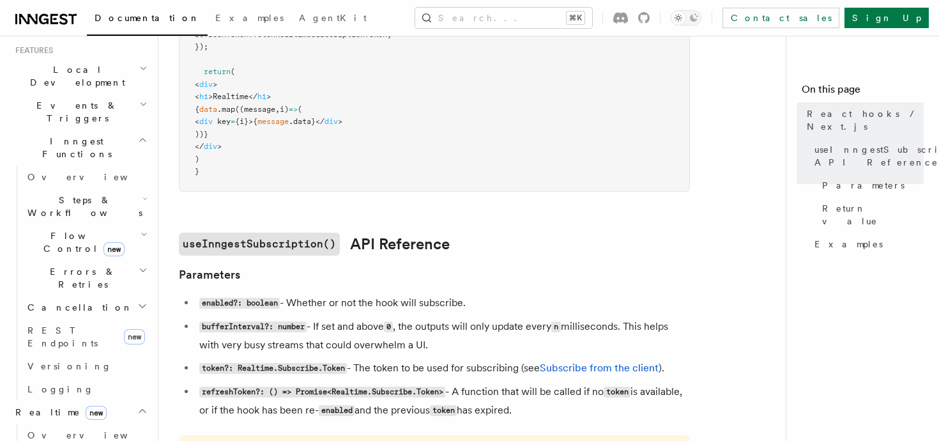
scroll to position [709, 0]
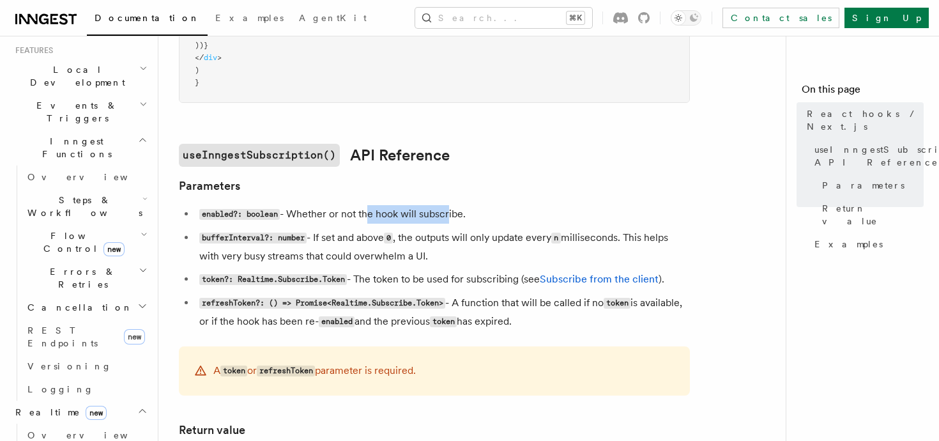
drag, startPoint x: 368, startPoint y: 214, endPoint x: 455, endPoint y: 214, distance: 87.5
click at [455, 214] on li "enabled?: boolean - Whether or not the hook will subscribe." at bounding box center [442, 214] width 494 height 19
drag, startPoint x: 385, startPoint y: 280, endPoint x: 450, endPoint y: 280, distance: 64.5
click at [450, 280] on li "token?: Realtime.Subscribe.Token - The token to be used for subscribing (see Su…" at bounding box center [442, 279] width 494 height 19
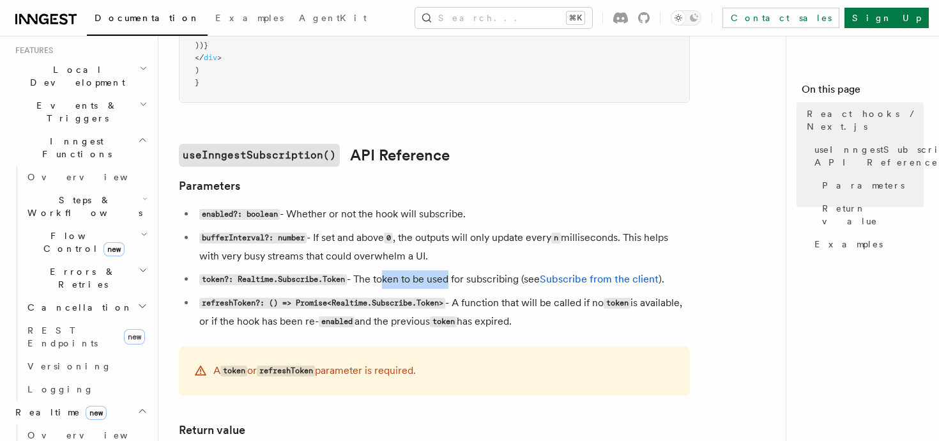
click at [450, 280] on li "token?: Realtime.Subscribe.Token - The token to be used for subscribing (see Su…" at bounding box center [442, 279] width 494 height 19
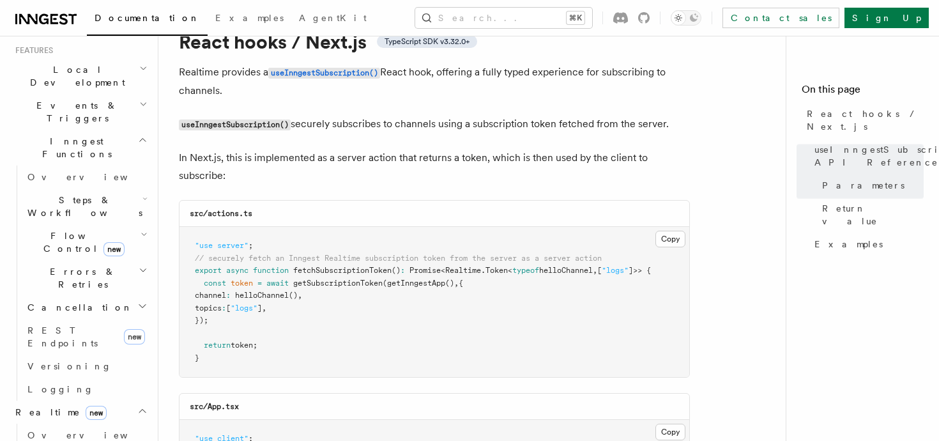
scroll to position [0, 0]
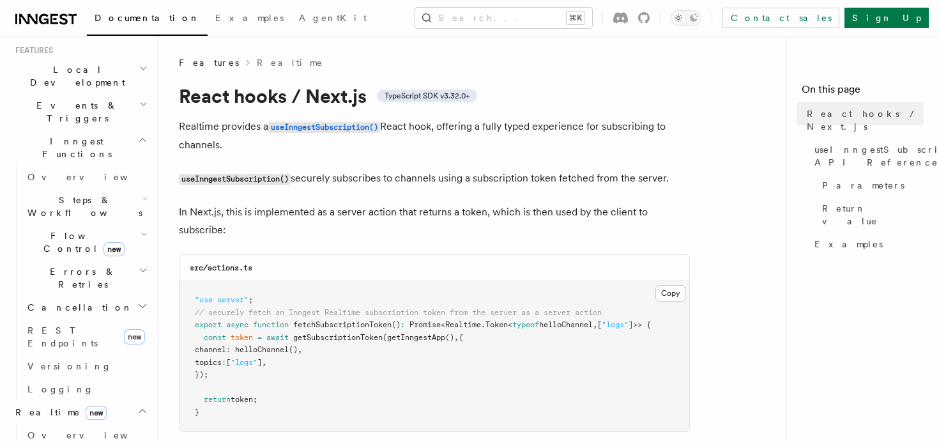
drag, startPoint x: 613, startPoint y: 400, endPoint x: 183, endPoint y: 87, distance: 532.5
copy article "React hooks / Next.js TypeScript SDK v3.32.0+ Realtime provides a useInngestSub…"
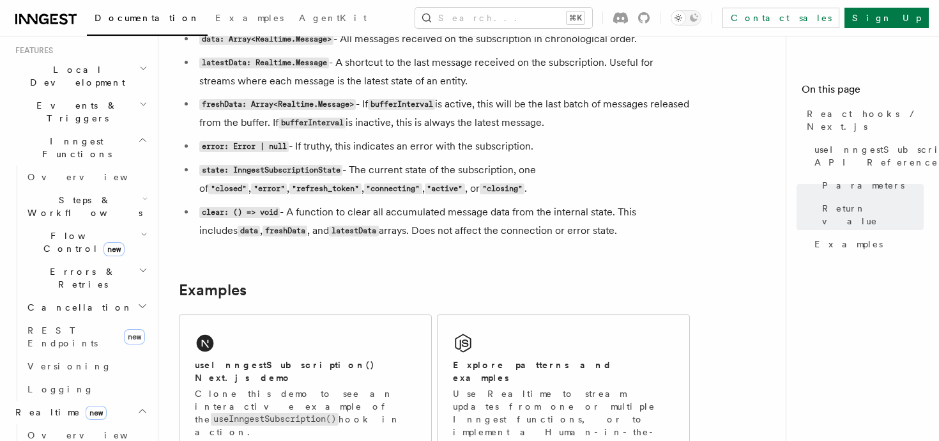
scroll to position [1108, 0]
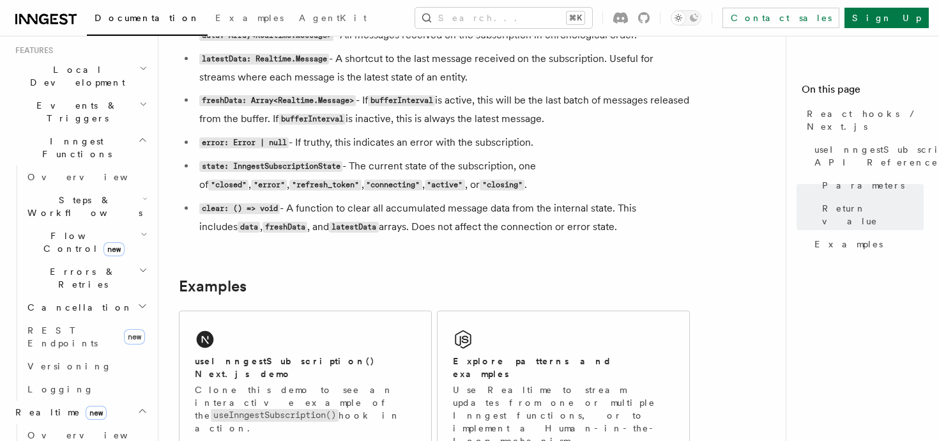
click at [428, 284] on h2 "Examples" at bounding box center [434, 286] width 511 height 18
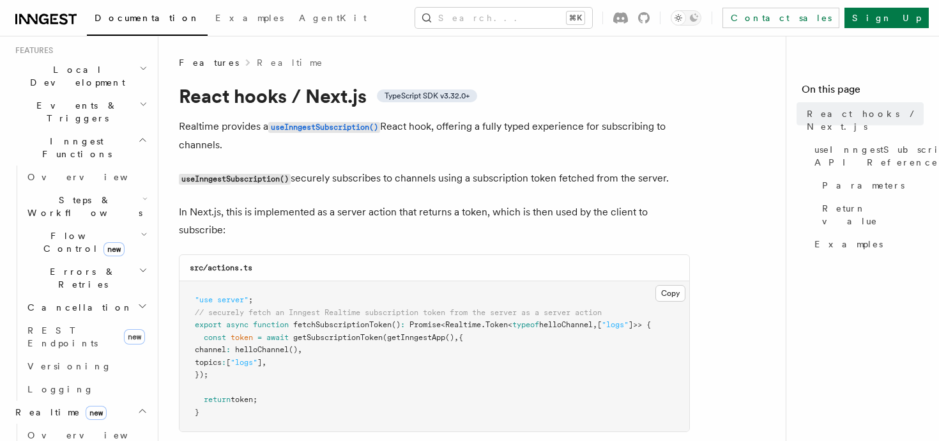
scroll to position [0, 0]
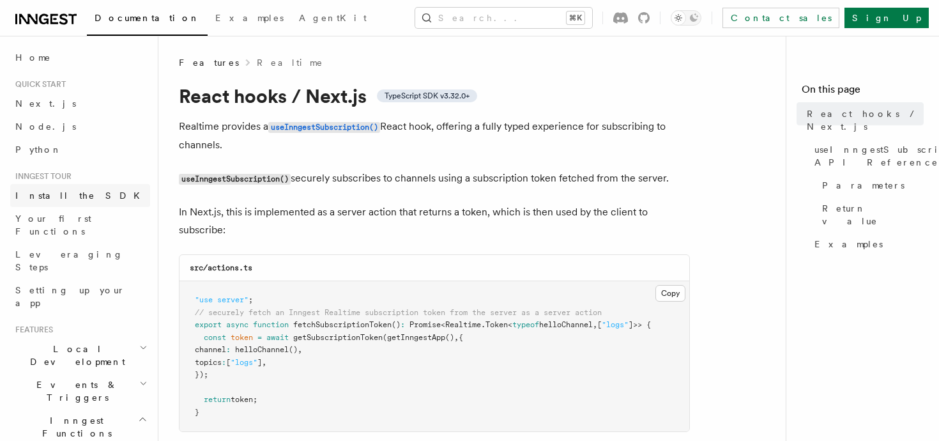
click at [62, 199] on span "Install the SDK" at bounding box center [81, 195] width 132 height 10
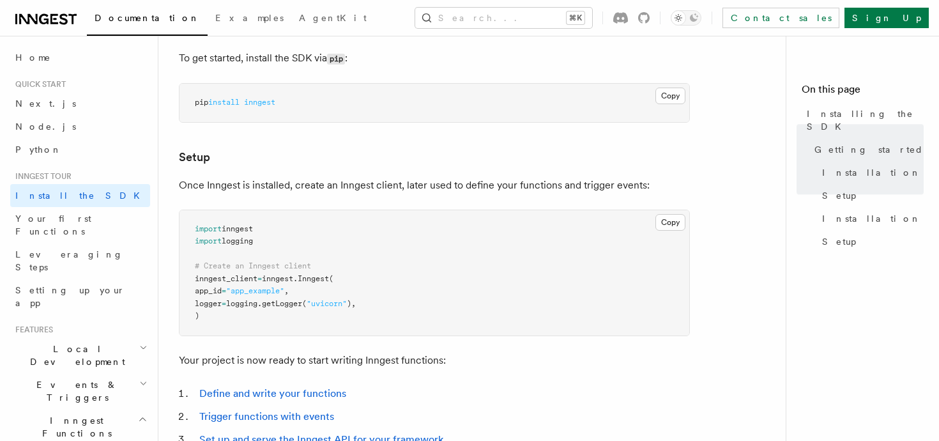
scroll to position [633, 0]
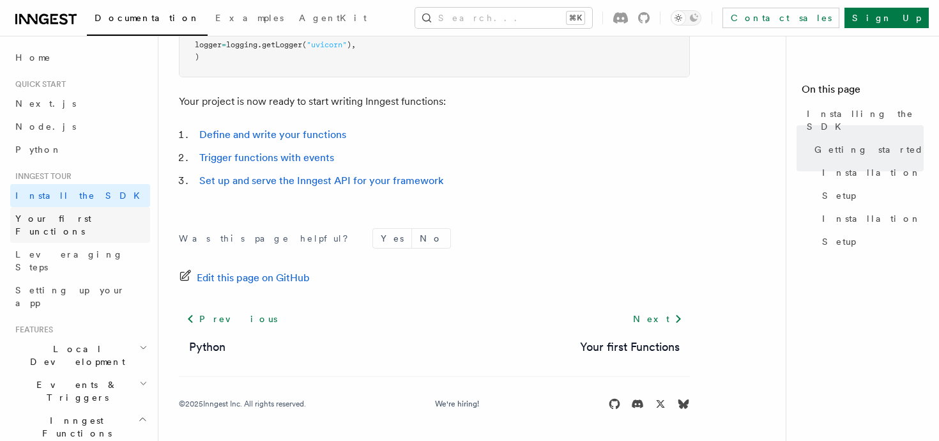
click at [93, 219] on link "Your first Functions" at bounding box center [80, 225] width 140 height 36
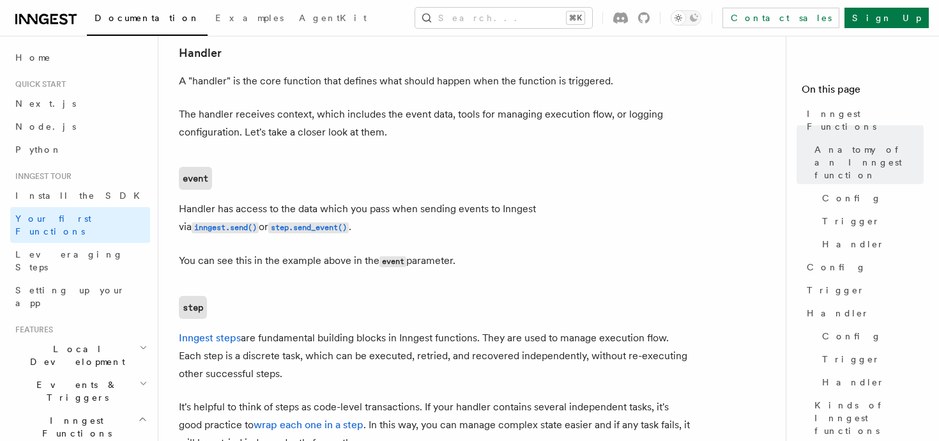
scroll to position [19, 0]
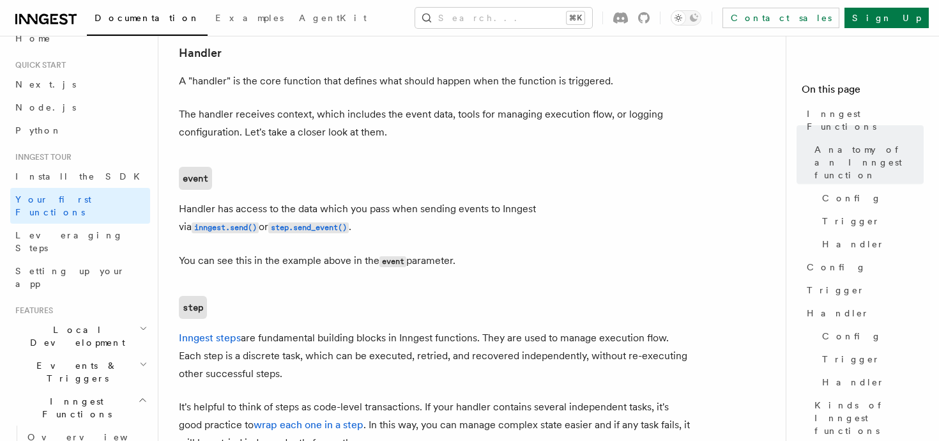
click at [60, 323] on span "Local Development" at bounding box center [74, 336] width 129 height 26
click at [69, 354] on link "Overview" at bounding box center [86, 365] width 128 height 23
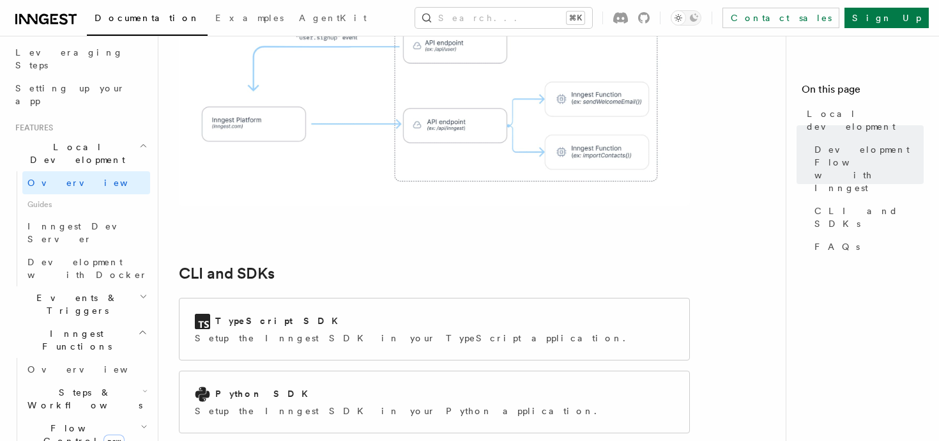
scroll to position [227, 0]
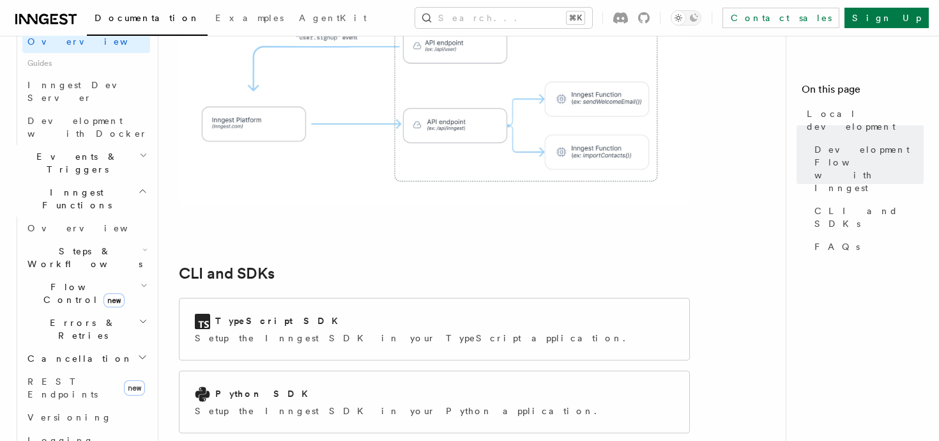
scroll to position [368, 0]
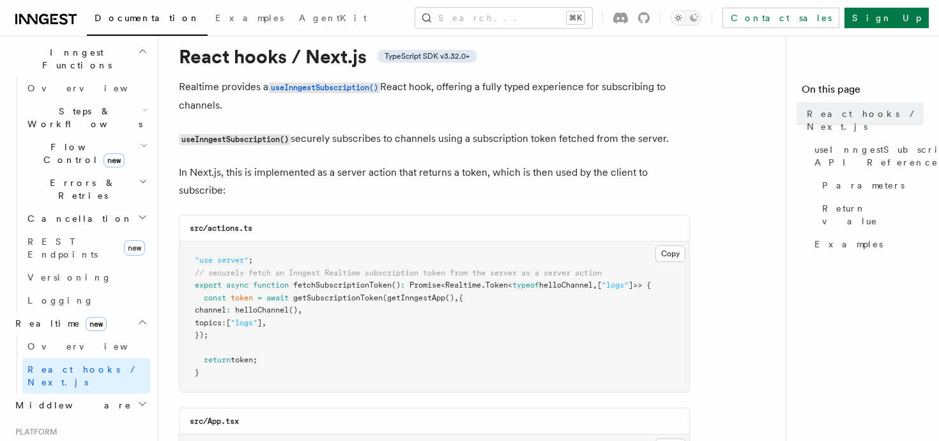
scroll to position [51, 0]
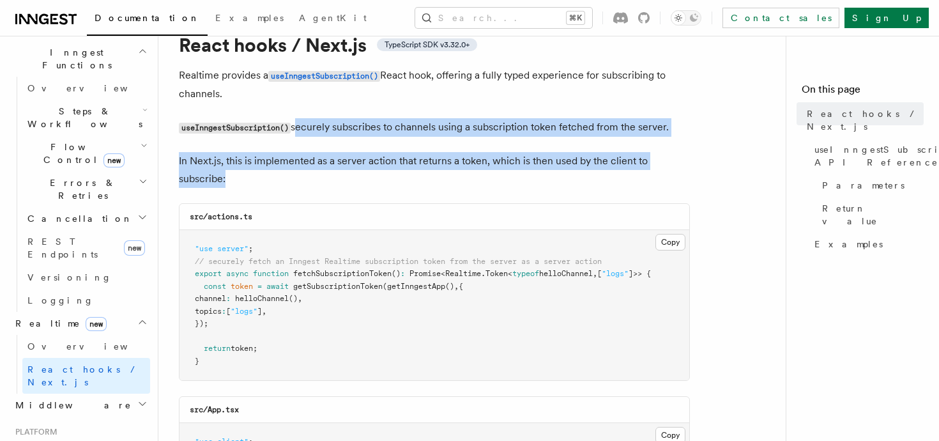
drag, startPoint x: 297, startPoint y: 123, endPoint x: 390, endPoint y: 198, distance: 119.5
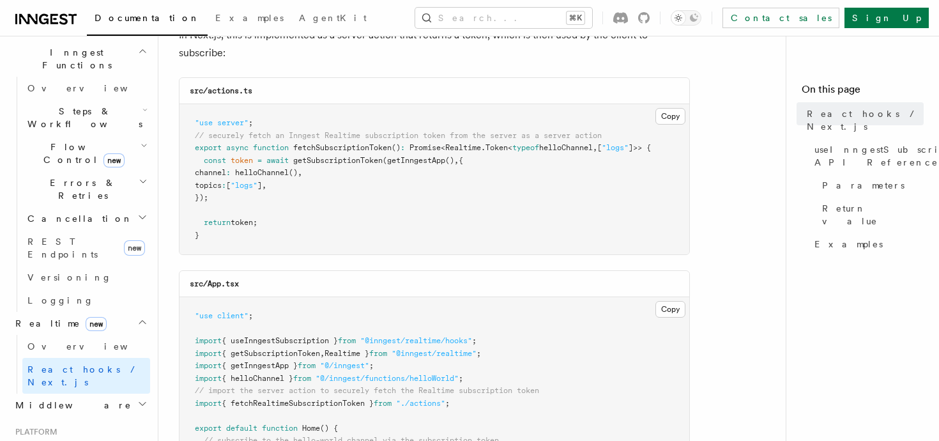
scroll to position [178, 0]
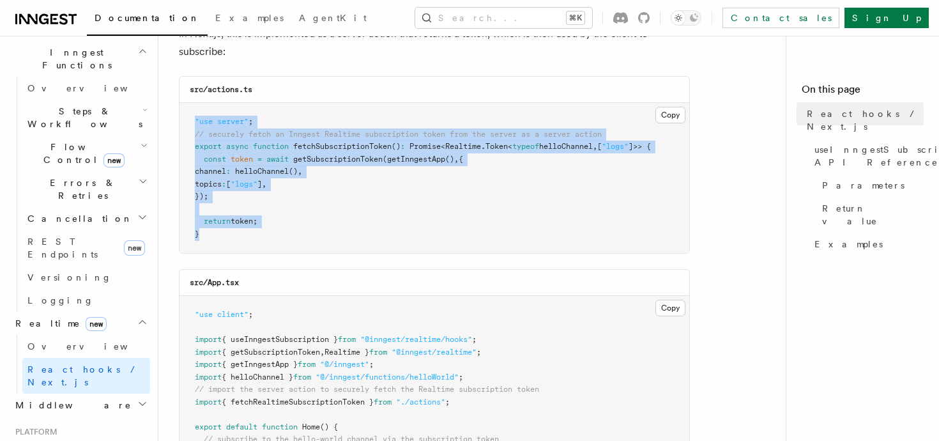
drag, startPoint x: 190, startPoint y: 124, endPoint x: 294, endPoint y: 247, distance: 161.7
click at [295, 247] on pre ""use server" ; // securely fetch an Inngest Realtime subscription token from th…" at bounding box center [434, 178] width 510 height 150
click at [294, 247] on pre ""use server" ; // securely fetch an Inngest Realtime subscription token from th…" at bounding box center [434, 178] width 510 height 150
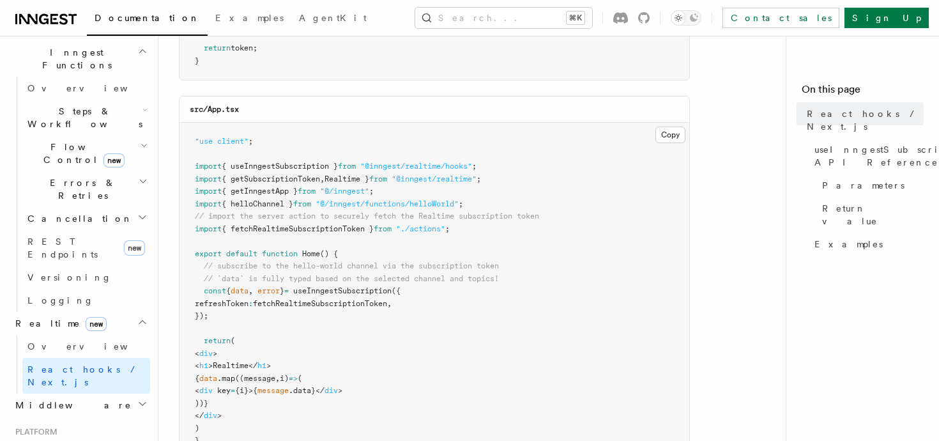
scroll to position [423, 0]
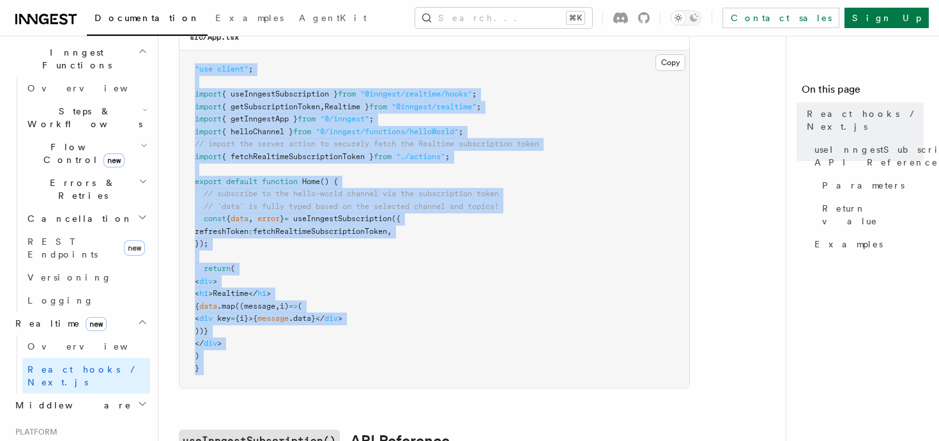
drag, startPoint x: 192, startPoint y: 59, endPoint x: 217, endPoint y: 395, distance: 336.8
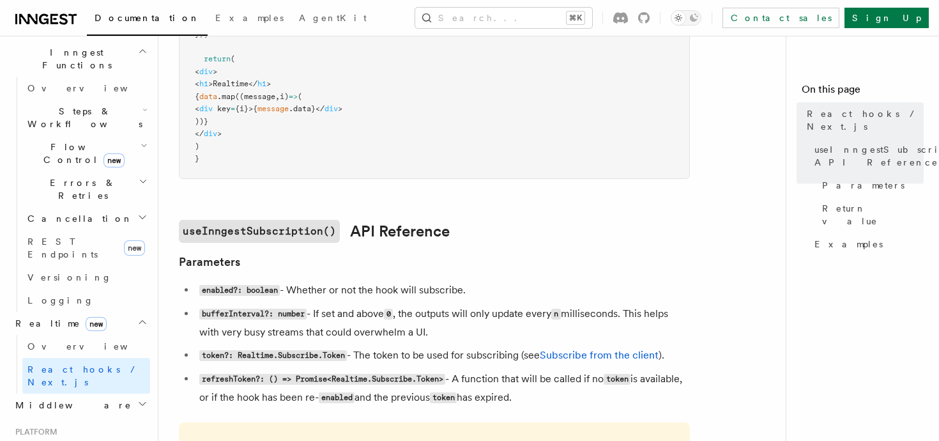
scroll to position [633, 0]
drag, startPoint x: 196, startPoint y: 291, endPoint x: 641, endPoint y: 393, distance: 456.8
click at [642, 393] on ul "enabled?: boolean - Whether or not the hook will subscribe. bufferInterval?: nu…" at bounding box center [434, 343] width 511 height 126
click at [641, 393] on li "refreshToken?: () => Promise<Realtime.Subscribe.Token> - A function that will b…" at bounding box center [442, 387] width 494 height 37
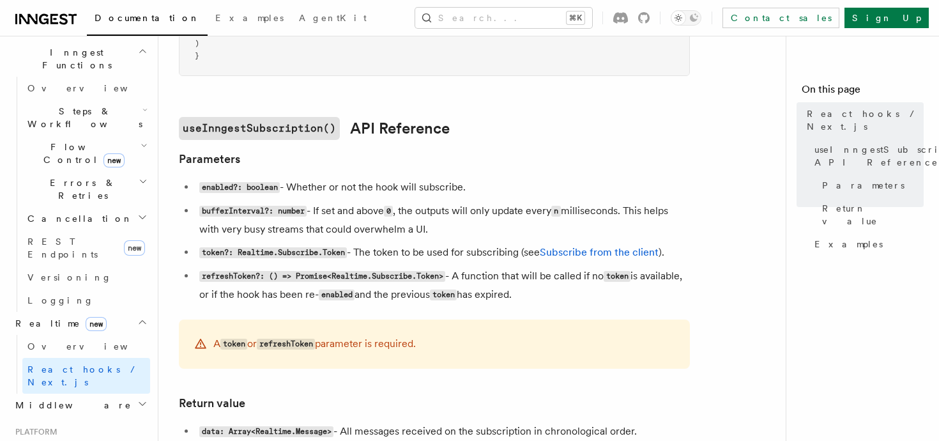
drag, startPoint x: 621, startPoint y: 297, endPoint x: 199, endPoint y: 184, distance: 437.0
click at [199, 185] on ul "enabled?: boolean - Whether or not the hook will subscribe. bufferInterval?: nu…" at bounding box center [434, 241] width 511 height 126
click at [199, 184] on li "enabled?: boolean - Whether or not the hook will subscribe." at bounding box center [442, 187] width 494 height 19
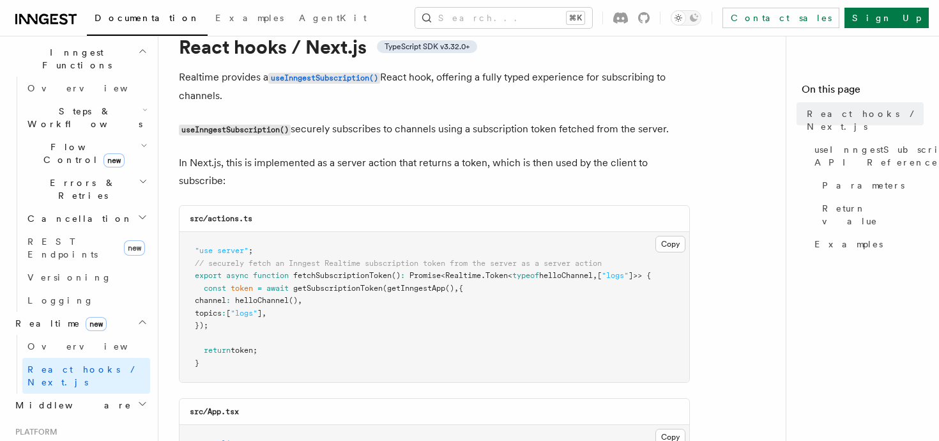
scroll to position [0, 0]
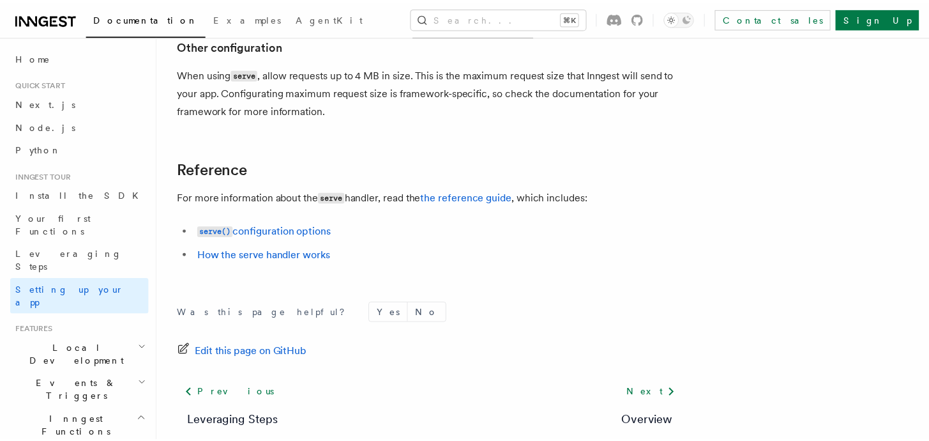
scroll to position [1083, 0]
